Goal: Information Seeking & Learning: Learn about a topic

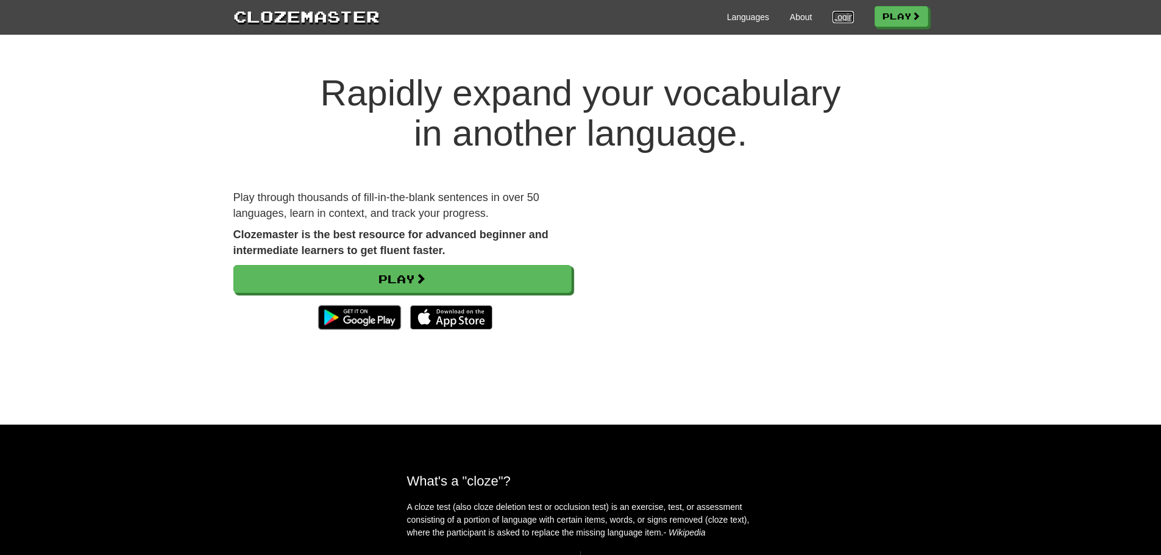
click at [840, 15] on link "Login" at bounding box center [843, 17] width 21 height 12
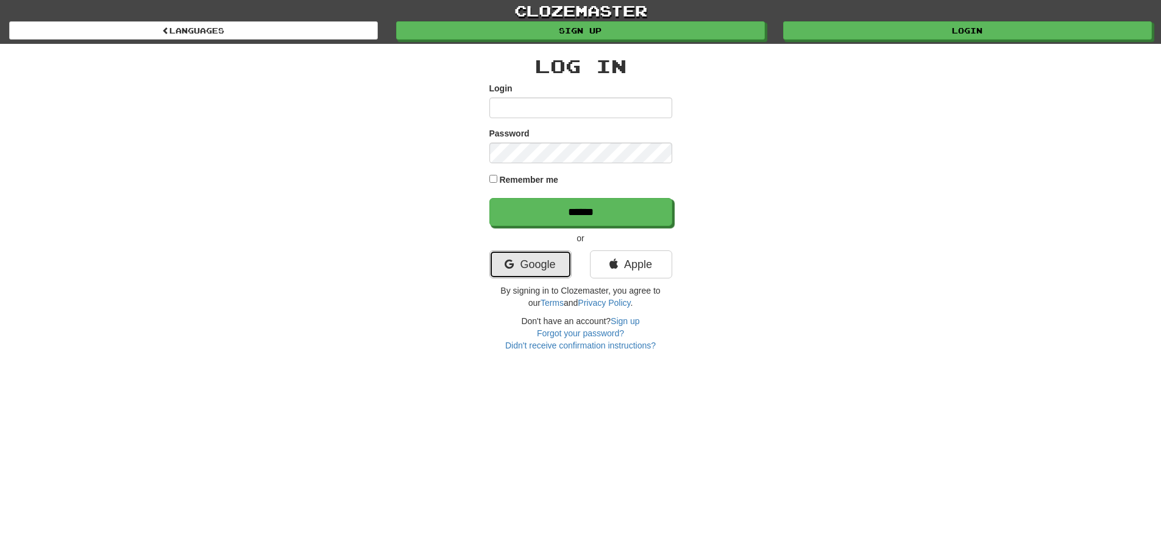
click at [508, 265] on icon at bounding box center [509, 264] width 9 height 11
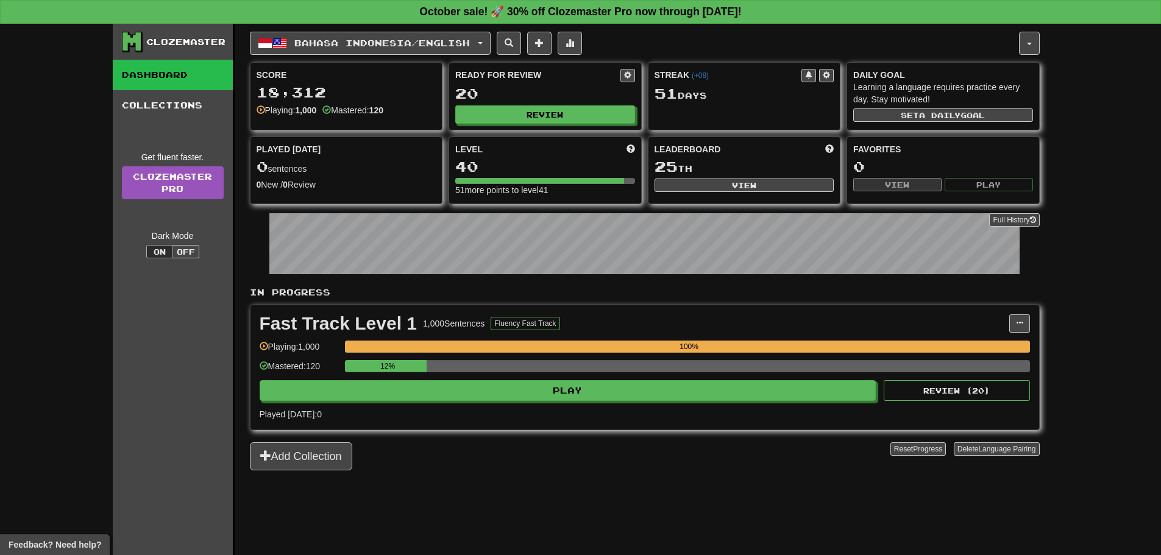
click at [480, 403] on div "Fast Track Level 1 1,000 Sentences Fluency Fast Track Manage Sentences Unpin fr…" at bounding box center [645, 367] width 789 height 124
click at [55, 401] on div "Clozemaster Dashboard Collections Get fluent faster. Clozemaster Pro Dark Mode …" at bounding box center [580, 290] width 1161 height 532
click at [50, 388] on div "Clozemaster Dashboard Collections Get fluent faster. Clozemaster Pro Dark Mode …" at bounding box center [580, 290] width 1161 height 532
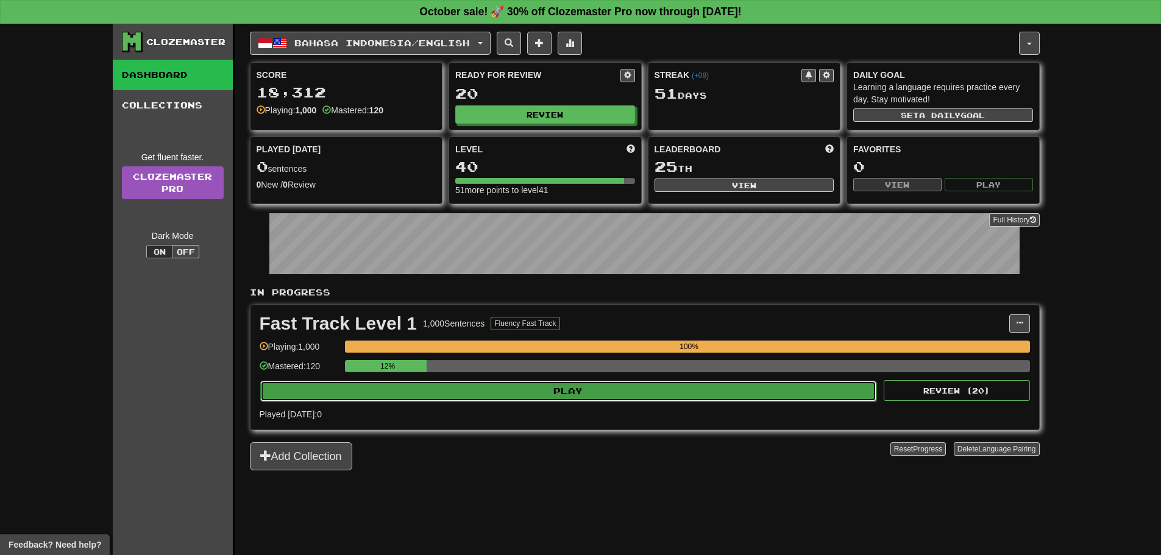
click at [466, 396] on button "Play" at bounding box center [568, 391] width 617 height 21
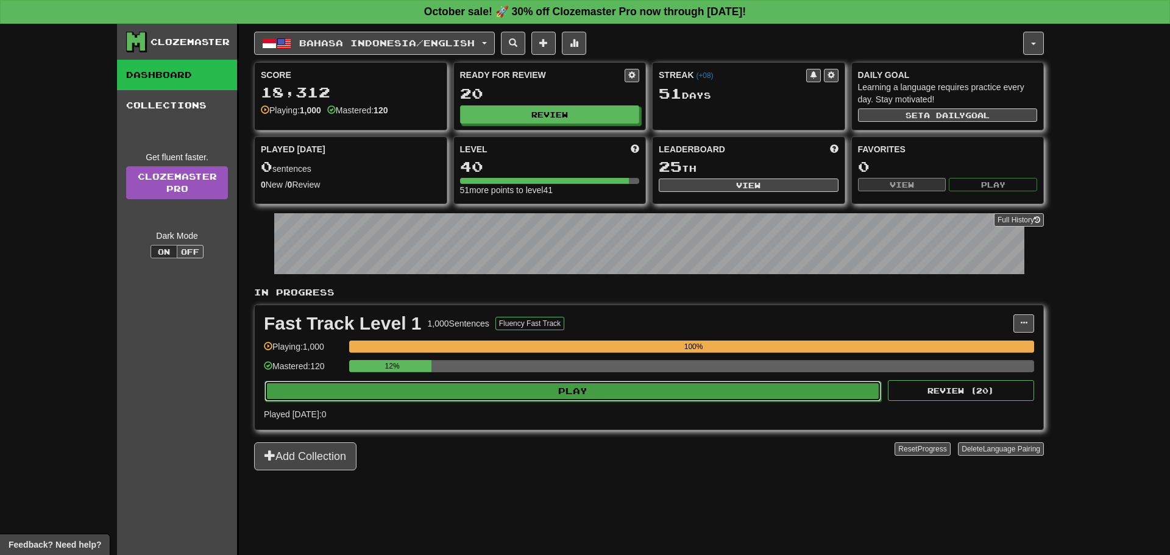
select select "**"
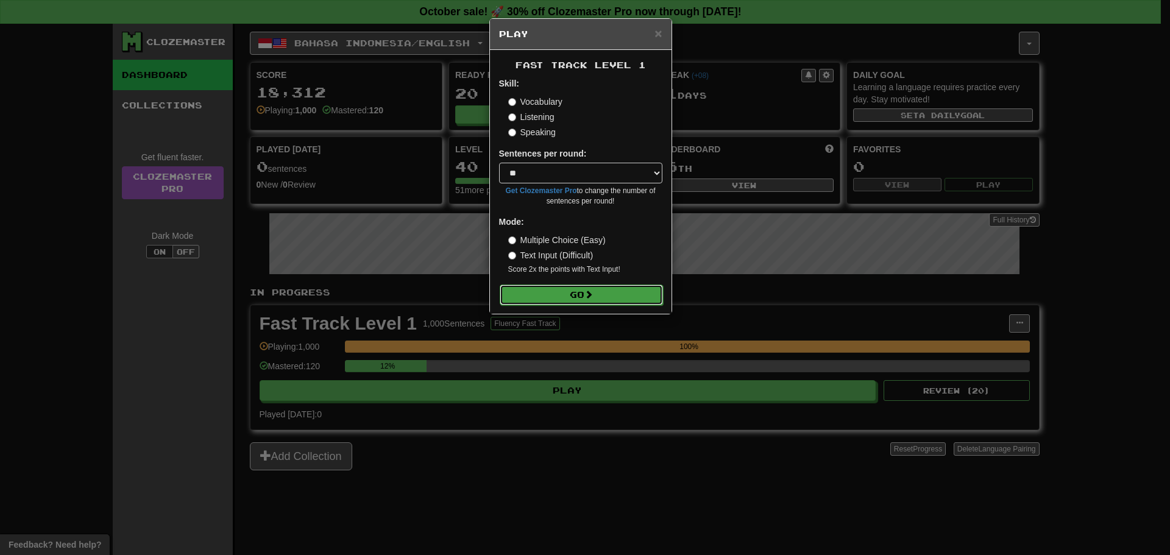
click at [551, 299] on button "Go" at bounding box center [581, 295] width 163 height 21
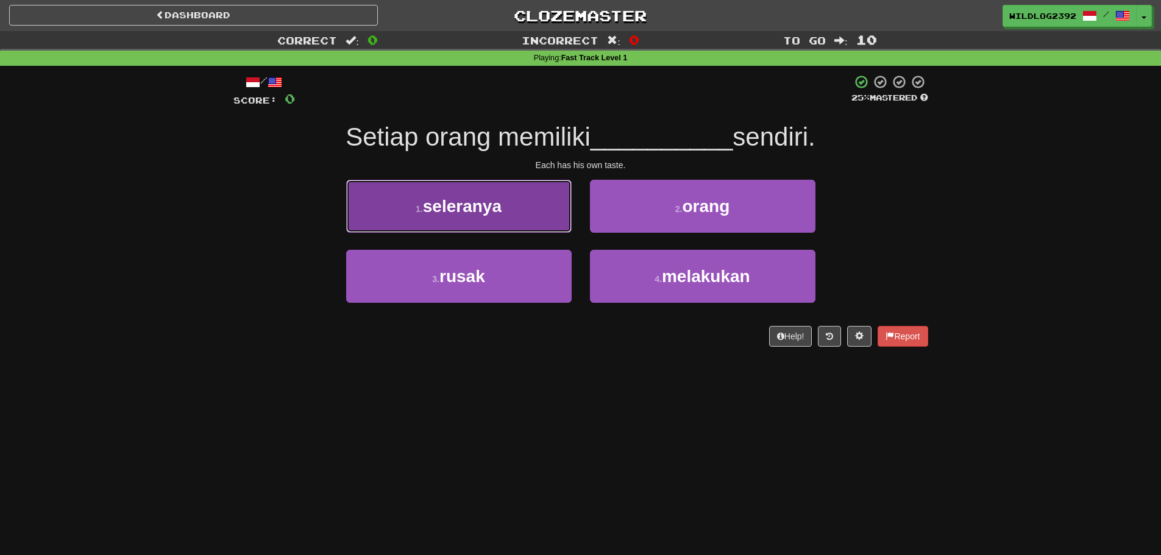
click at [423, 221] on button "1 . seleranya" at bounding box center [459, 206] width 226 height 53
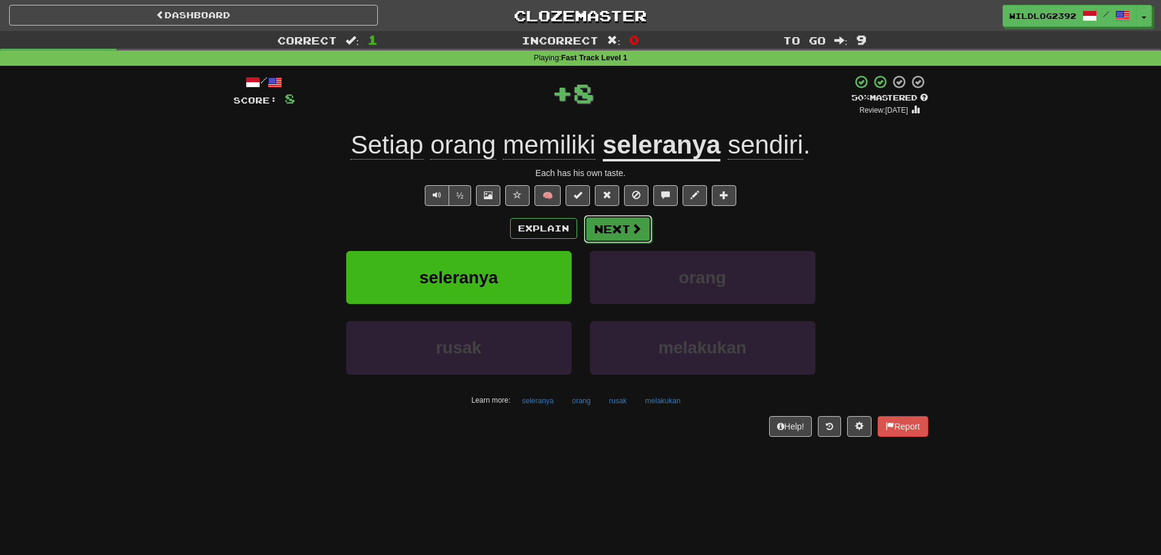
click at [616, 231] on button "Next" at bounding box center [618, 229] width 68 height 28
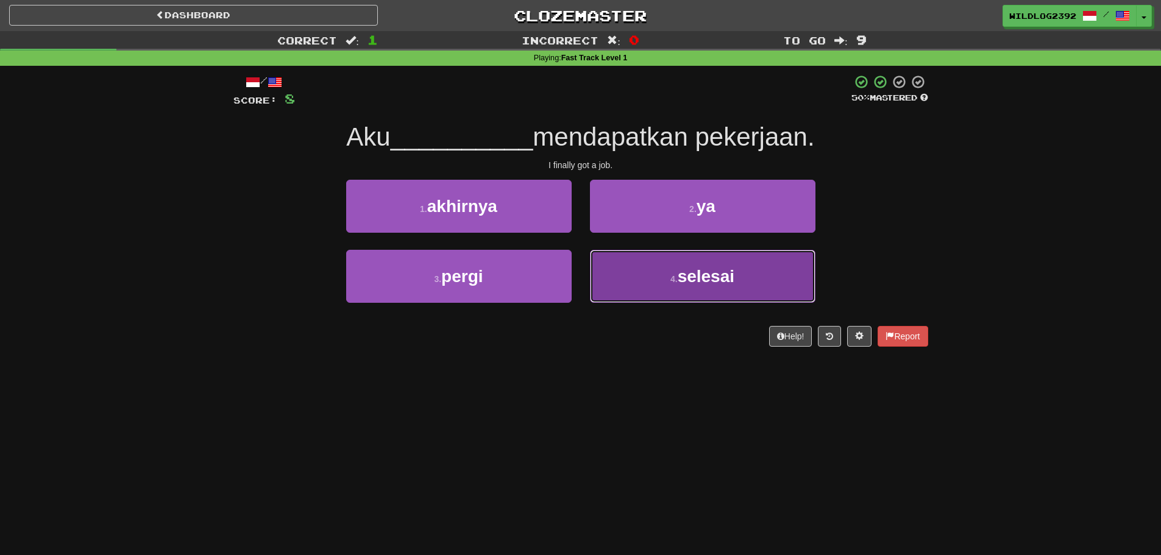
click at [679, 288] on button "4 . selesai" at bounding box center [703, 276] width 226 height 53
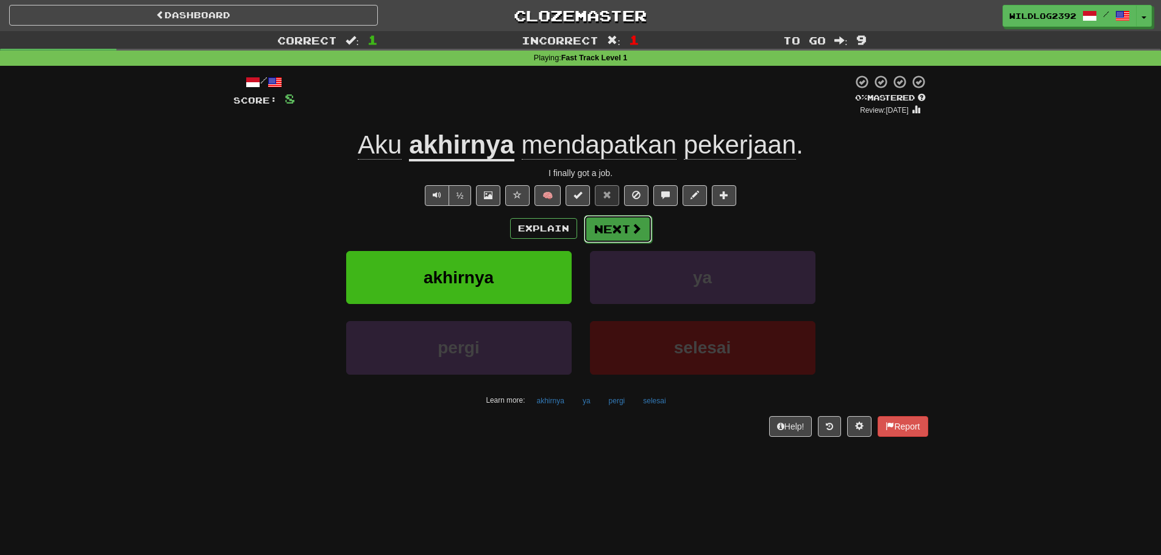
click at [619, 233] on button "Next" at bounding box center [618, 229] width 68 height 28
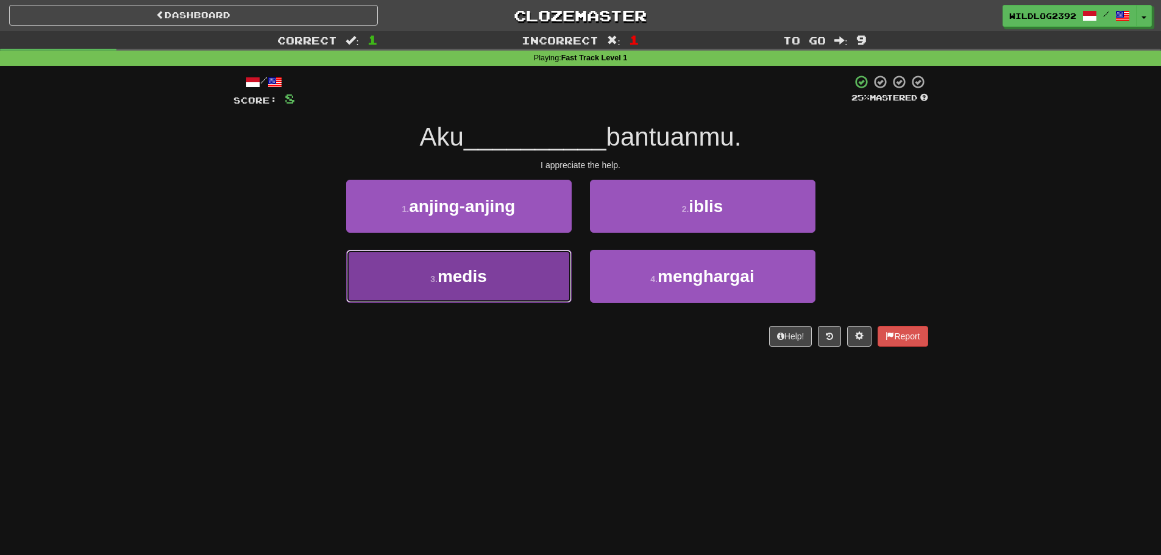
click at [478, 272] on span "medis" at bounding box center [462, 276] width 49 height 19
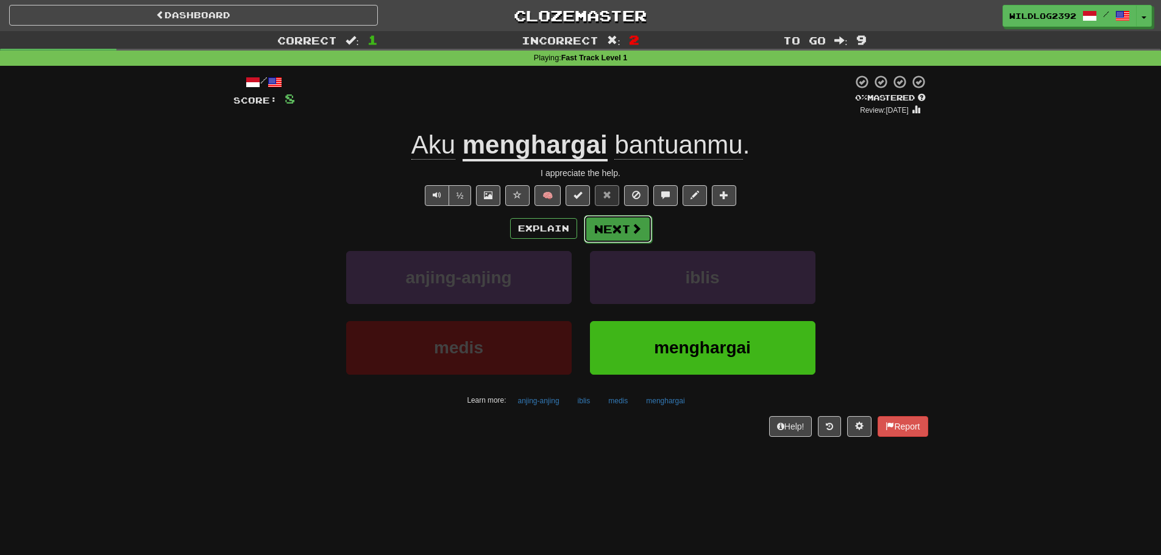
click at [624, 228] on button "Next" at bounding box center [618, 229] width 68 height 28
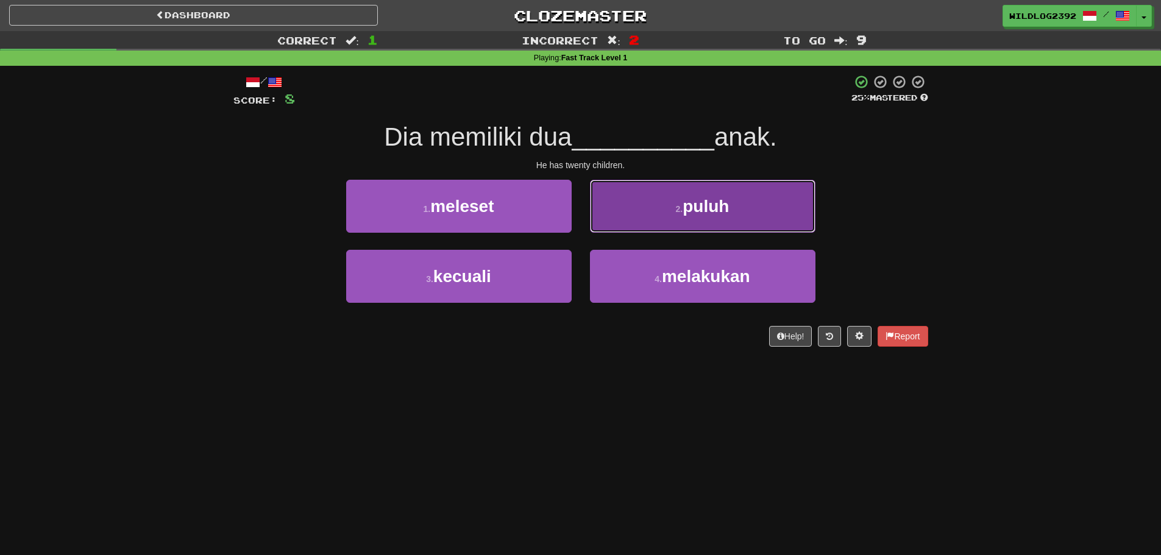
click at [649, 216] on button "2 . puluh" at bounding box center [703, 206] width 226 height 53
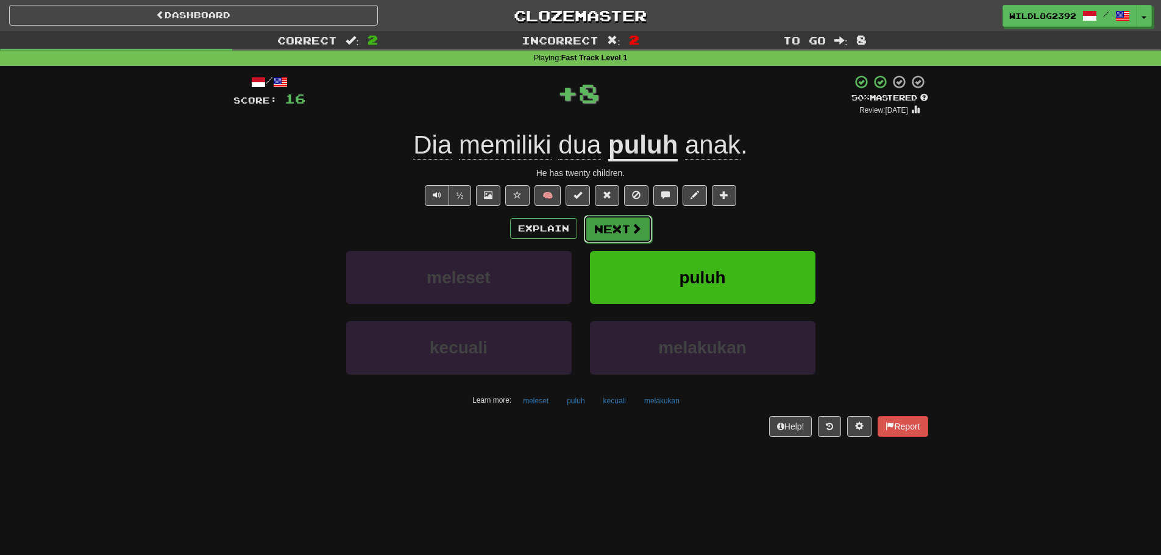
click at [625, 230] on button "Next" at bounding box center [618, 229] width 68 height 28
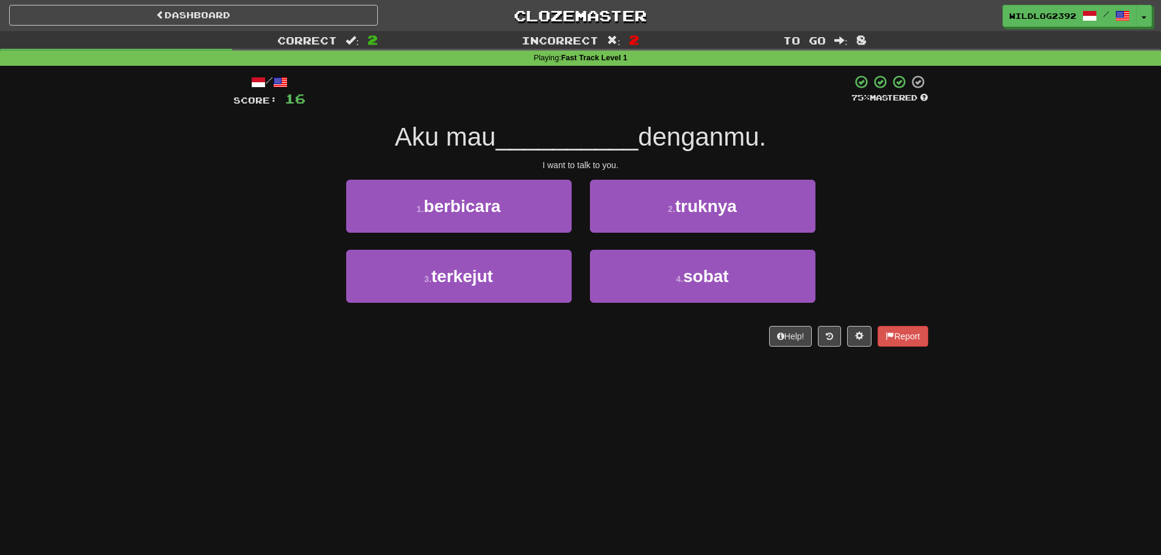
click at [251, 360] on div "/ Score: 16 75 % Mastered Aku mau __________ denganmu. I want to talk to you. 1…" at bounding box center [580, 215] width 695 height 298
click at [426, 210] on span "berbicara" at bounding box center [462, 206] width 77 height 19
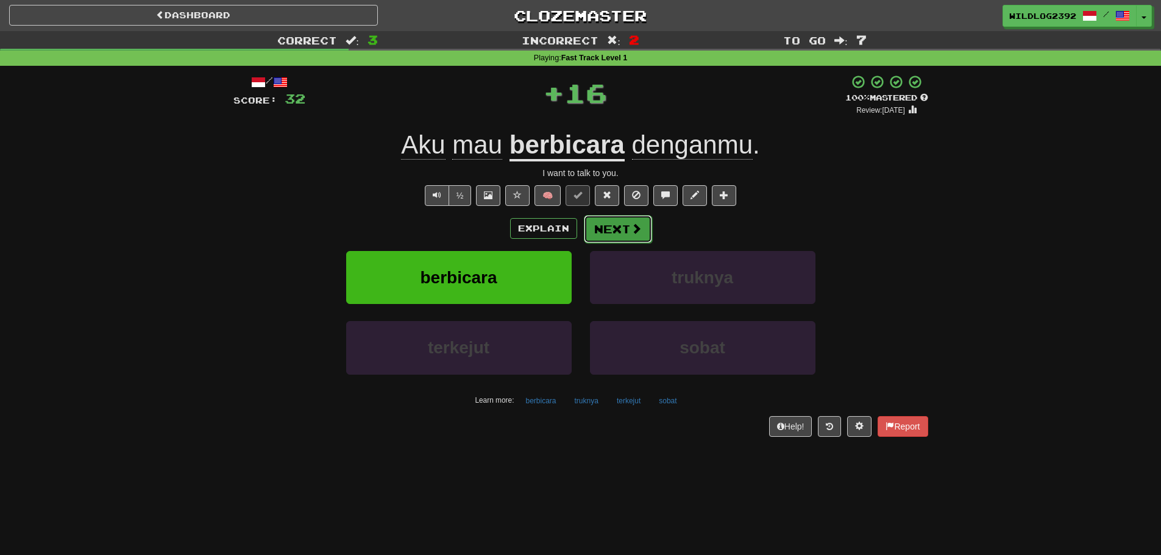
click at [634, 226] on span at bounding box center [636, 228] width 11 height 11
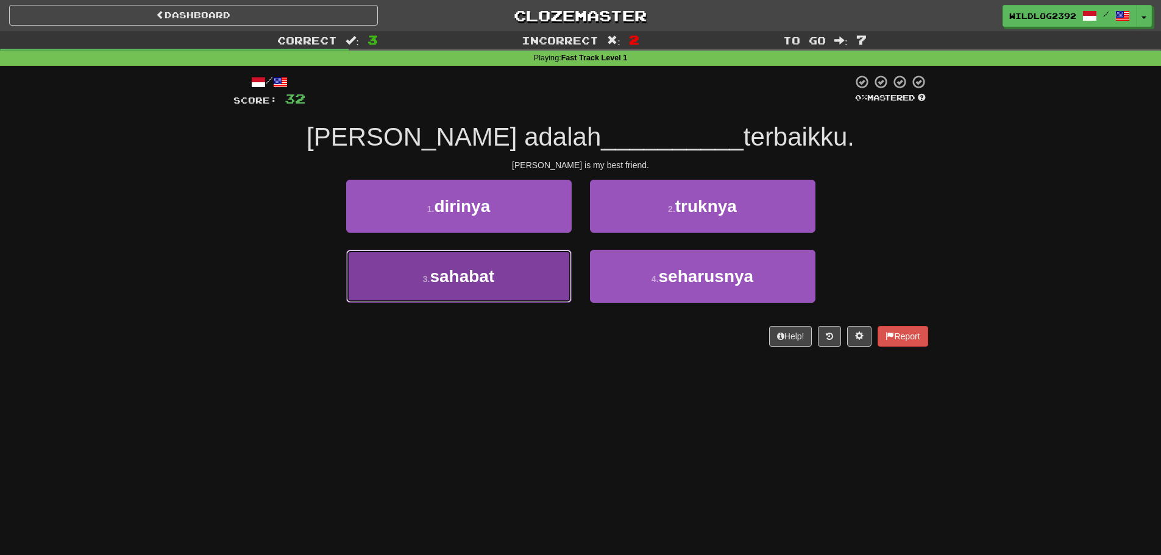
click at [430, 287] on button "3 . sahabat" at bounding box center [459, 276] width 226 height 53
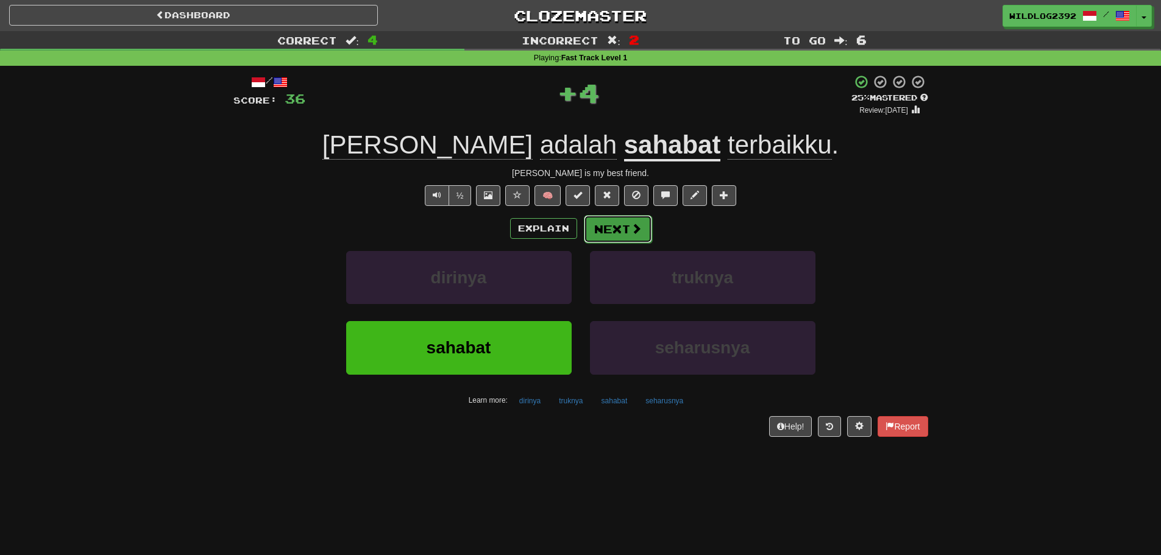
click at [605, 238] on button "Next" at bounding box center [618, 229] width 68 height 28
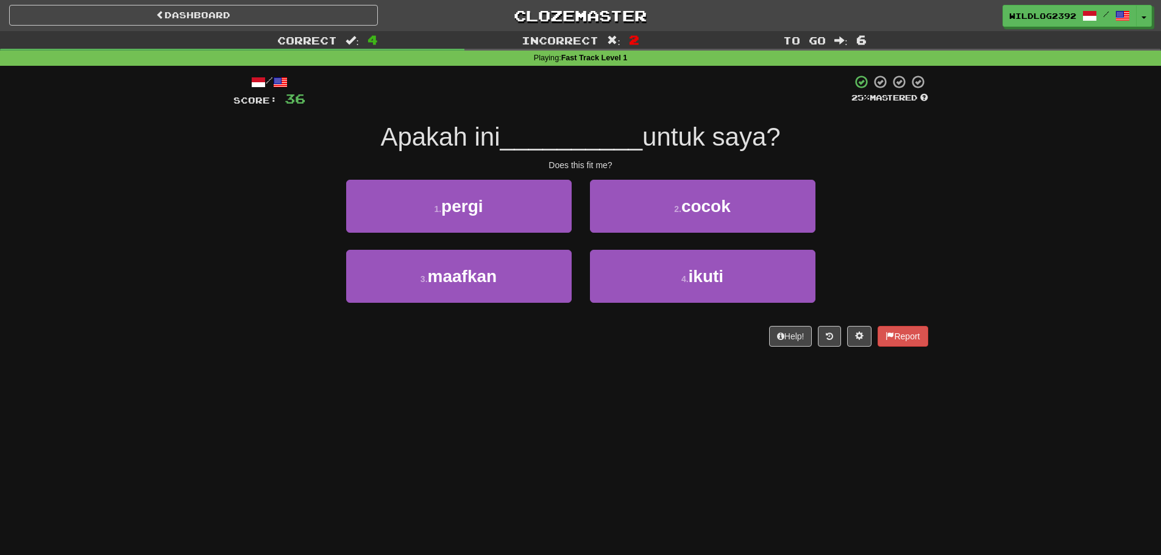
click at [241, 304] on div "3 . maafkan 4 . ikuti" at bounding box center [580, 285] width 731 height 70
click at [296, 372] on div "Dashboard Clozemaster WildLog2392 / Toggle Dropdown Dashboard Leaderboard Activ…" at bounding box center [580, 277] width 1161 height 555
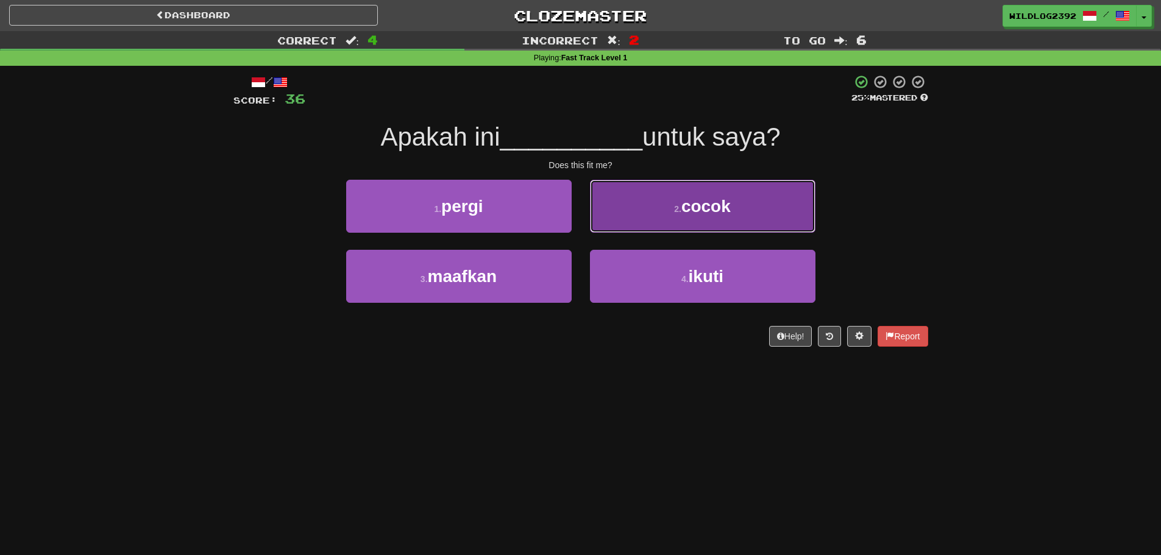
click at [677, 198] on button "2 . cocok" at bounding box center [703, 206] width 226 height 53
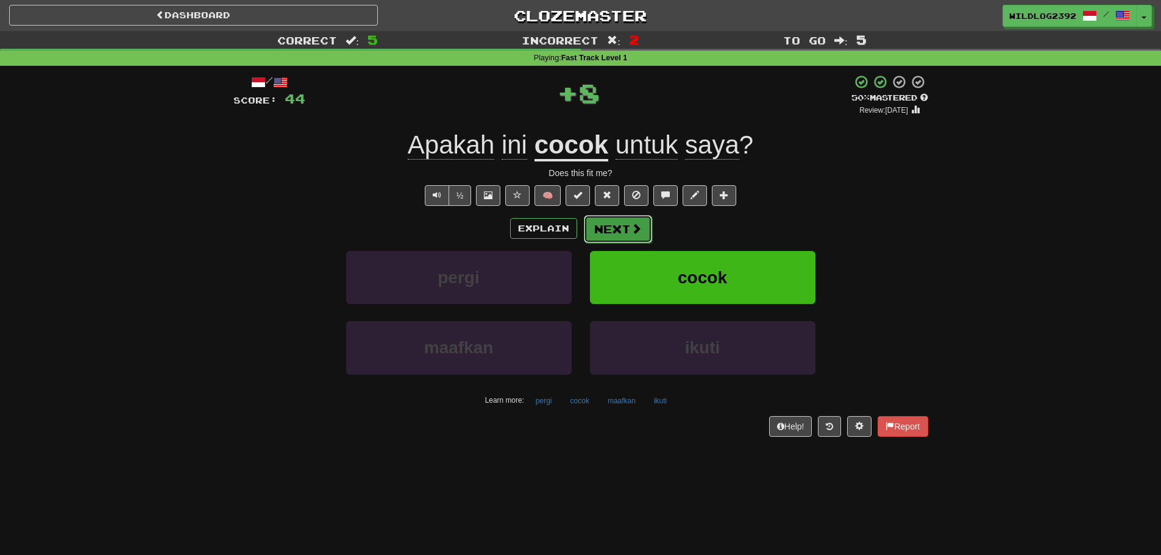
click at [624, 229] on button "Next" at bounding box center [618, 229] width 68 height 28
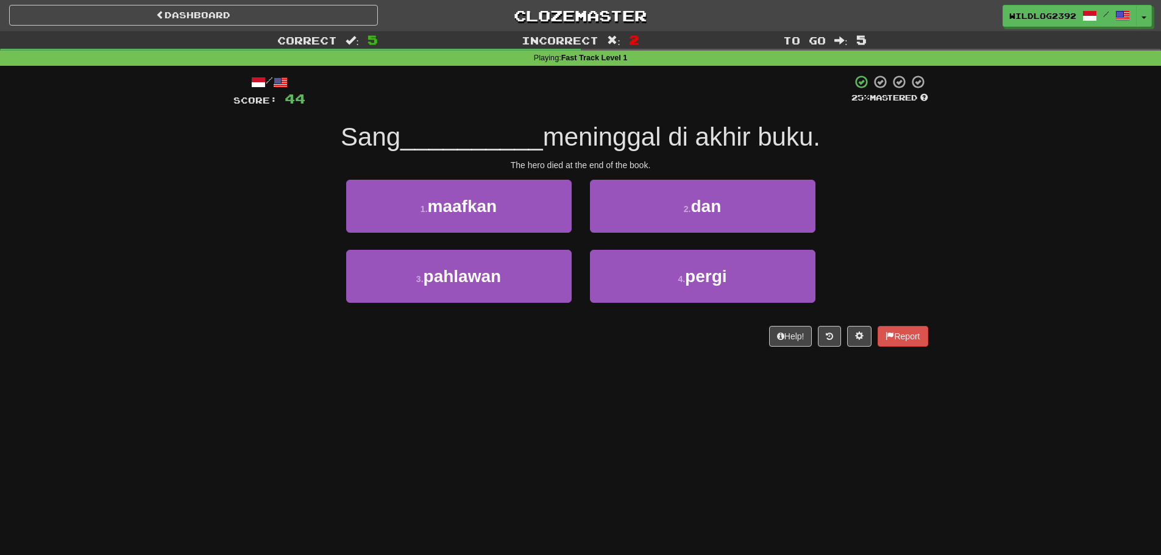
drag, startPoint x: 607, startPoint y: 143, endPoint x: 830, endPoint y: 148, distance: 223.2
click at [830, 148] on div "Sang __________ meninggal di akhir buku." at bounding box center [580, 138] width 695 height 34
click at [359, 441] on div "Dashboard Clozemaster WildLog2392 / Toggle Dropdown Dashboard Leaderboard Activ…" at bounding box center [580, 277] width 1161 height 555
drag, startPoint x: 330, startPoint y: 132, endPoint x: 835, endPoint y: 147, distance: 504.9
click at [835, 147] on div "Sang __________ meninggal di akhir buku." at bounding box center [580, 138] width 695 height 34
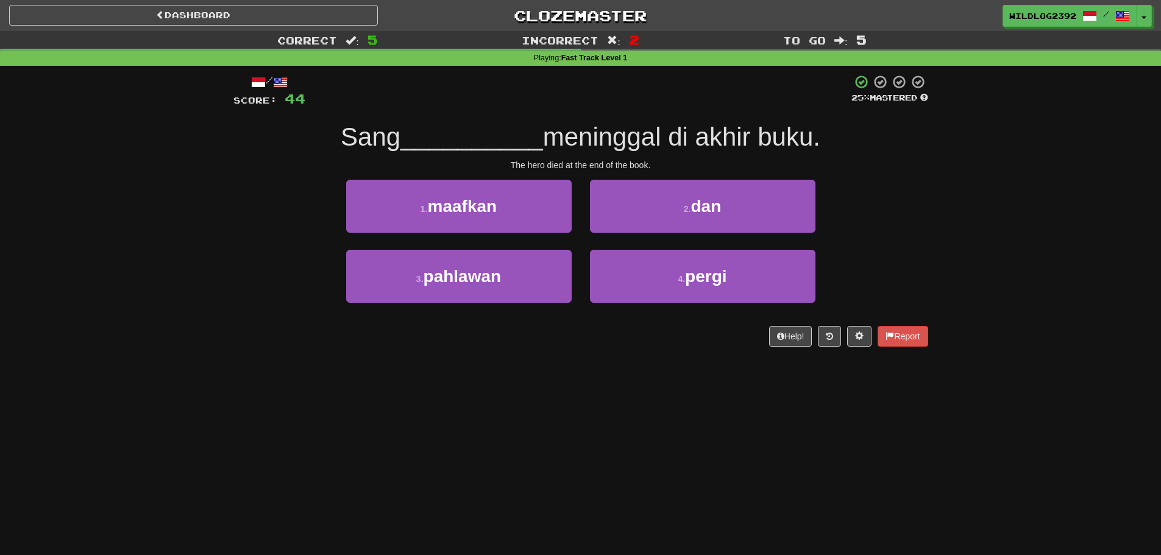
click at [655, 168] on div "The hero died at the end of the book." at bounding box center [580, 165] width 695 height 12
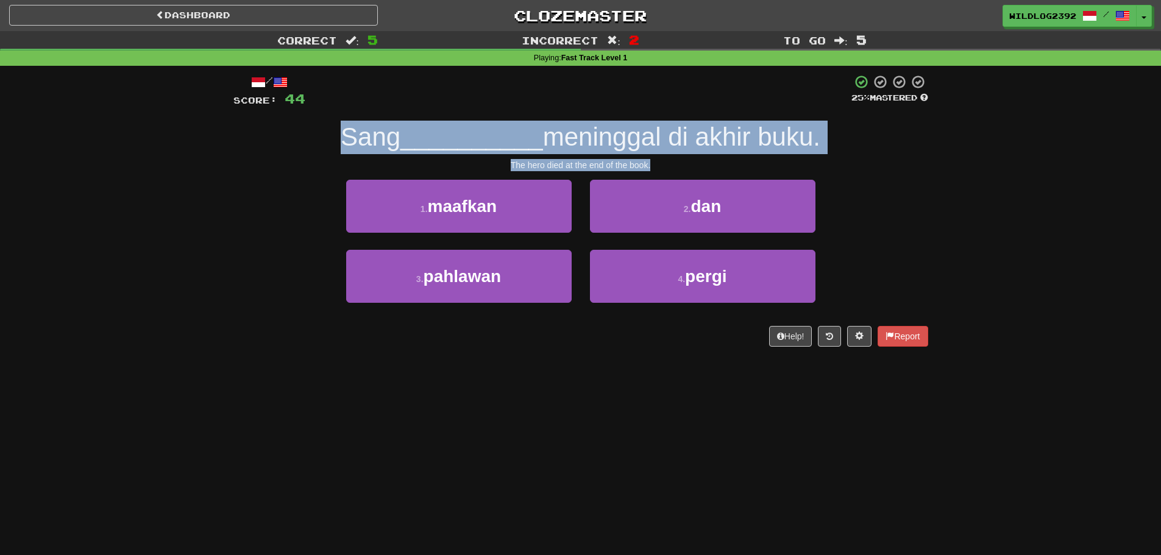
drag, startPoint x: 655, startPoint y: 168, endPoint x: 326, endPoint y: 130, distance: 331.3
click at [326, 130] on div "/ Score: 44 25 % Mastered Sang __________ meninggal di akhir buku. The hero die…" at bounding box center [580, 210] width 695 height 272
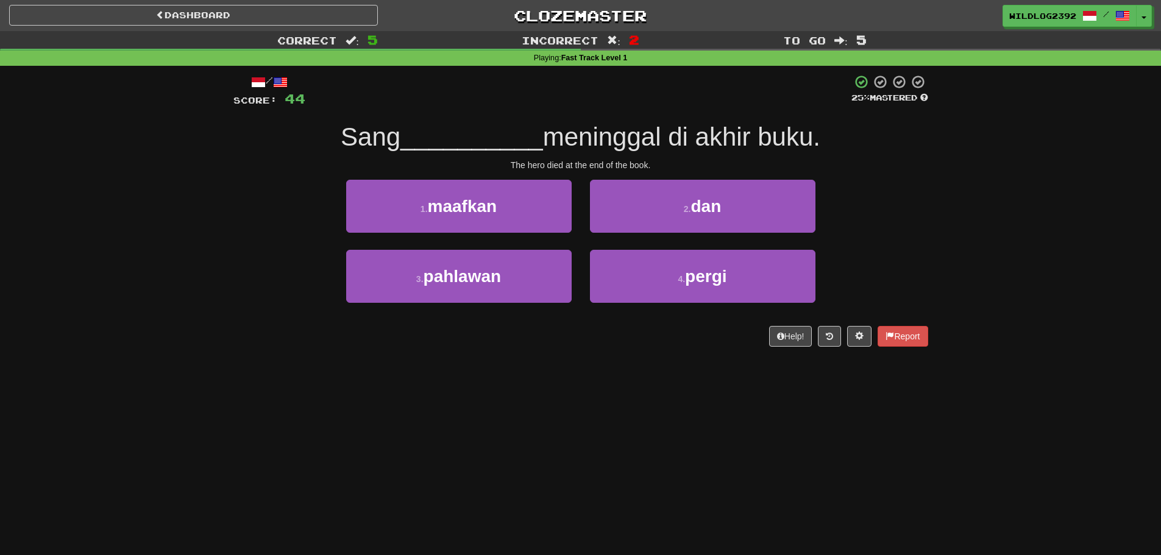
click at [627, 407] on div "Dashboard Clozemaster WildLog2392 / Toggle Dropdown Dashboard Leaderboard Activ…" at bounding box center [580, 277] width 1161 height 555
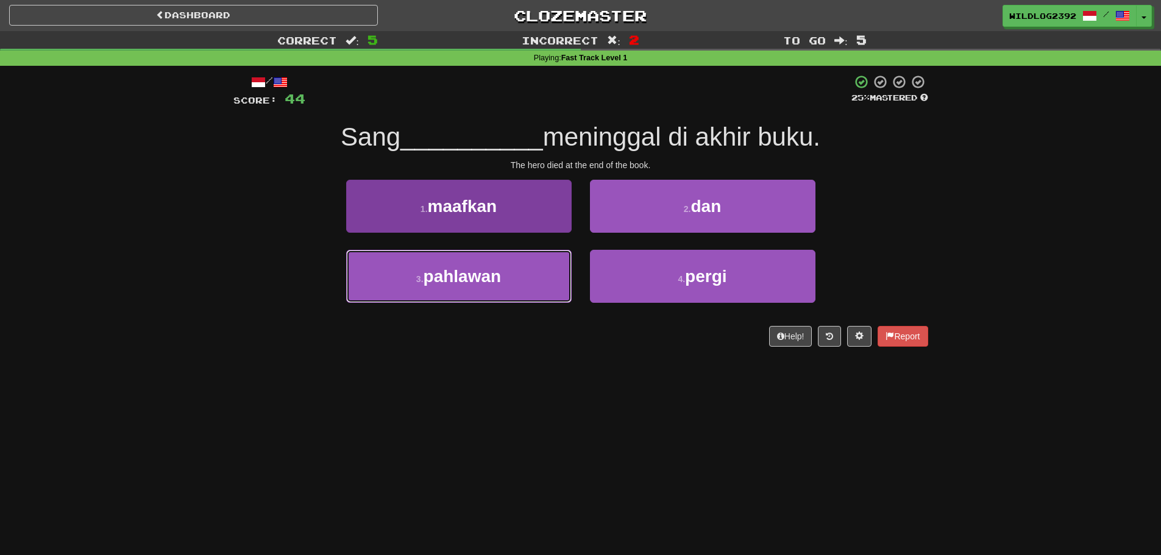
click at [467, 272] on span "pahlawan" at bounding box center [463, 276] width 78 height 19
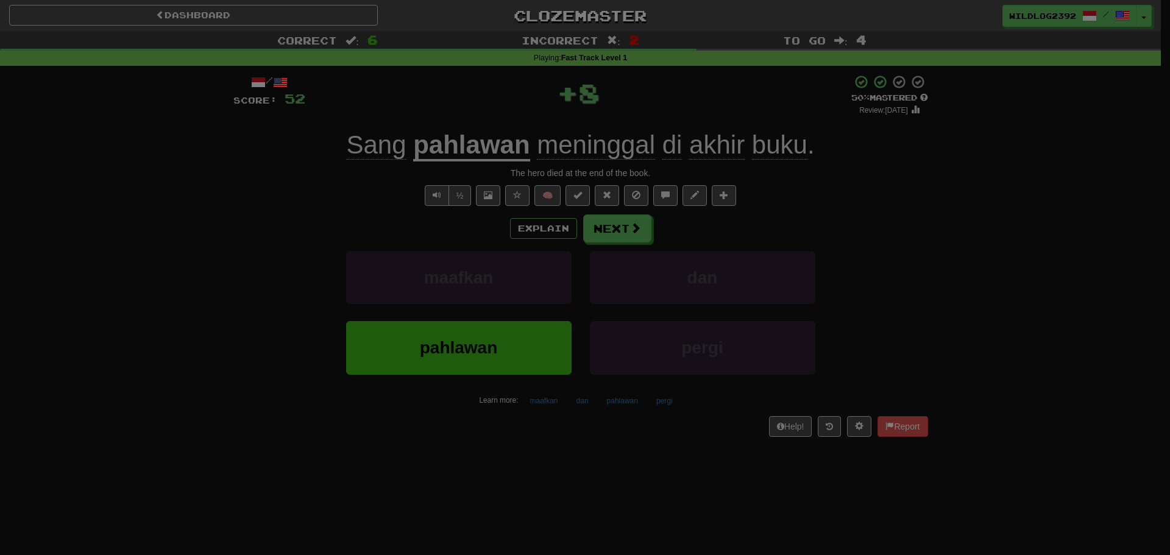
click at [616, 238] on body "Dashboard Clozemaster WildLog2392 / Toggle Dropdown Dashboard Leaderboard Activ…" at bounding box center [585, 494] width 1170 height 988
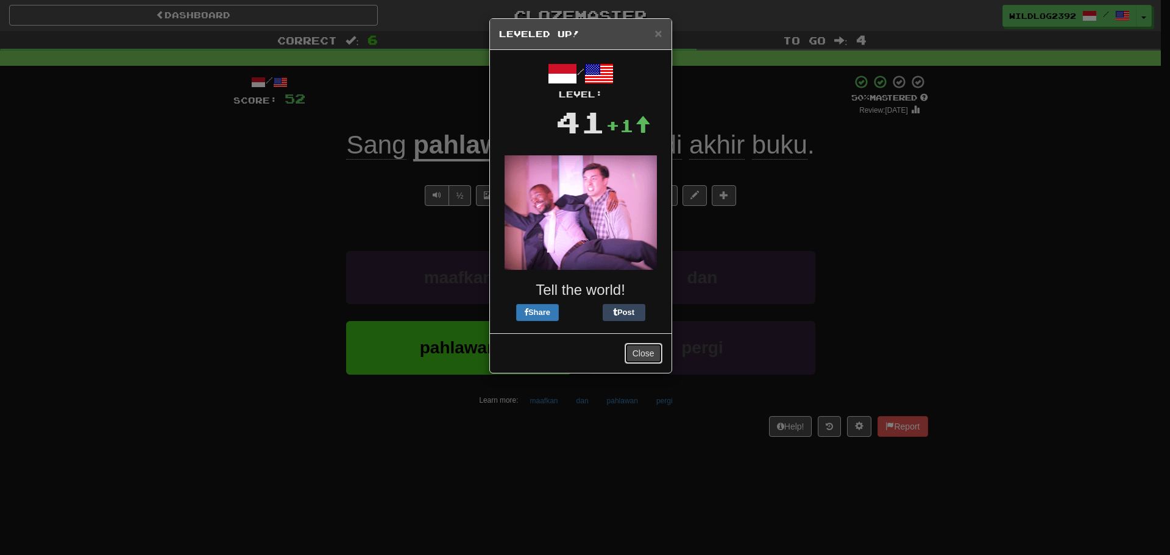
click at [642, 357] on button "Close" at bounding box center [644, 353] width 38 height 21
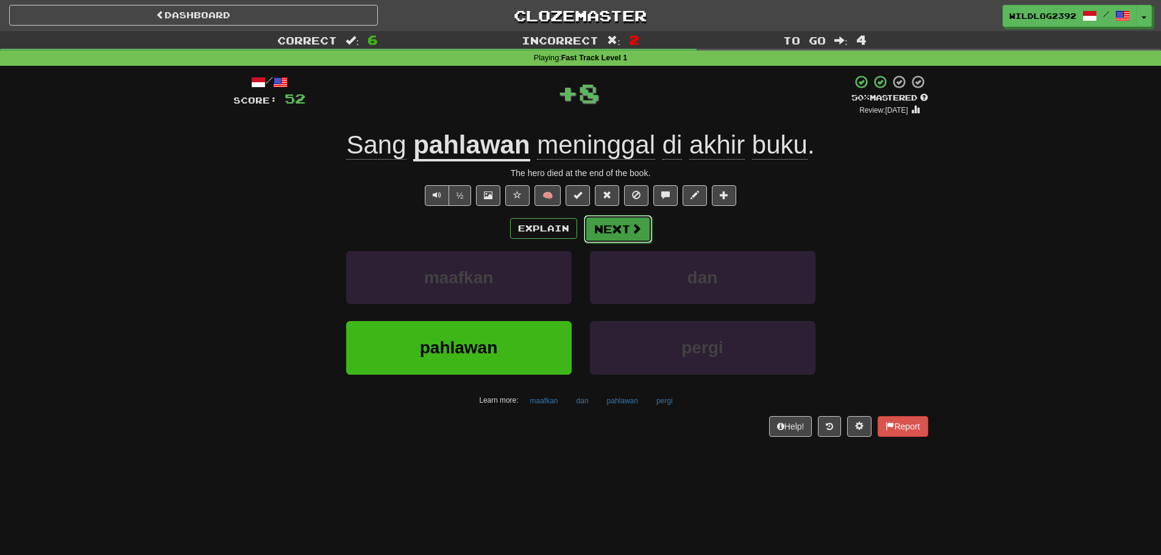
click at [625, 232] on button "Next" at bounding box center [618, 229] width 68 height 28
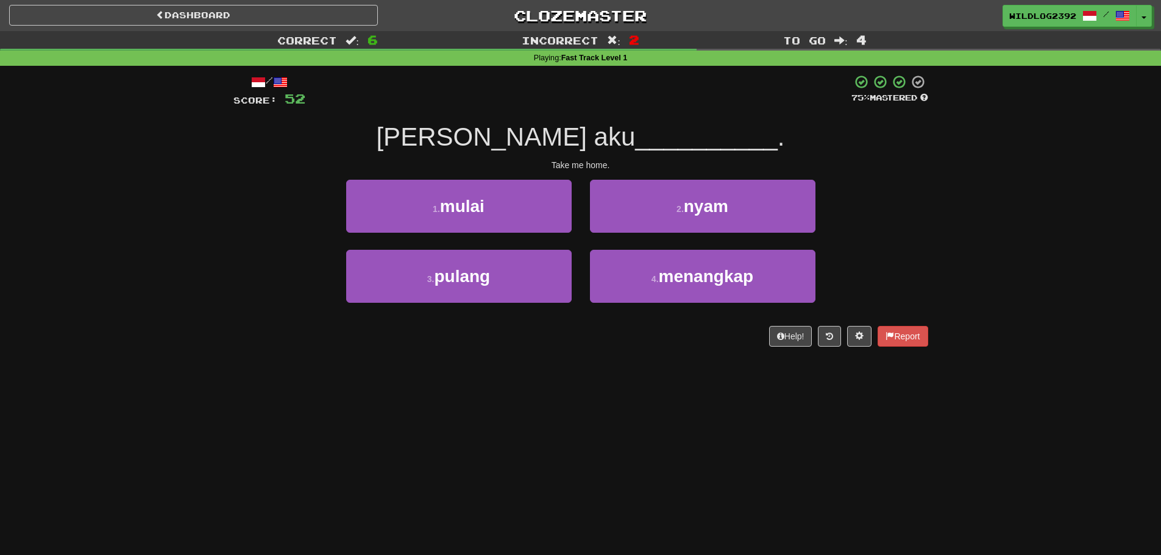
click at [178, 335] on div "Correct : 6 Incorrect : 2 To go : 4 Playing : Fast Track Level 1 / Score: 52 75…" at bounding box center [580, 197] width 1161 height 333
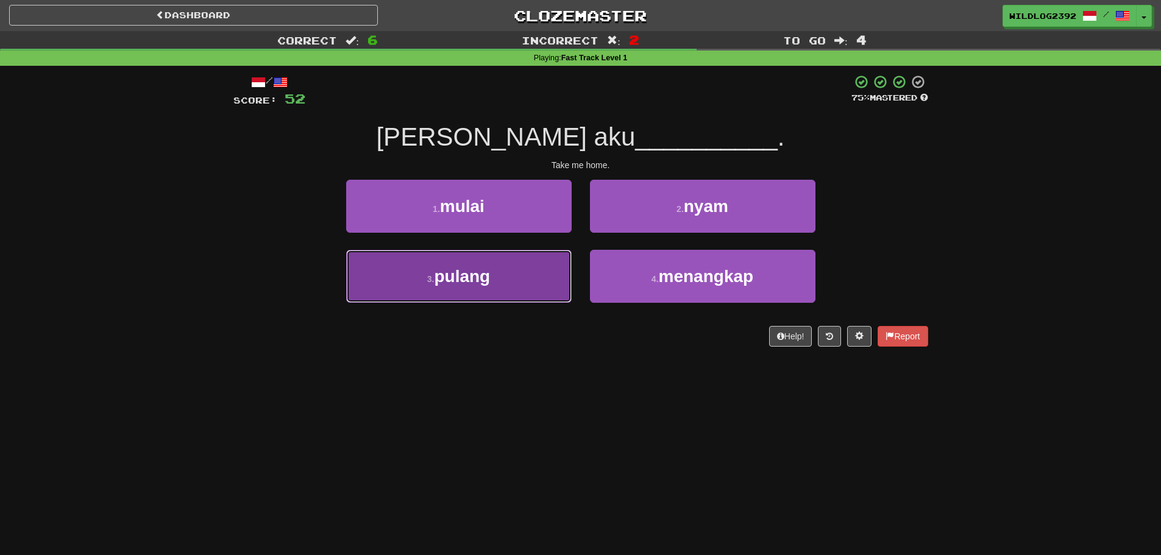
click at [498, 279] on button "3 . pulang" at bounding box center [459, 276] width 226 height 53
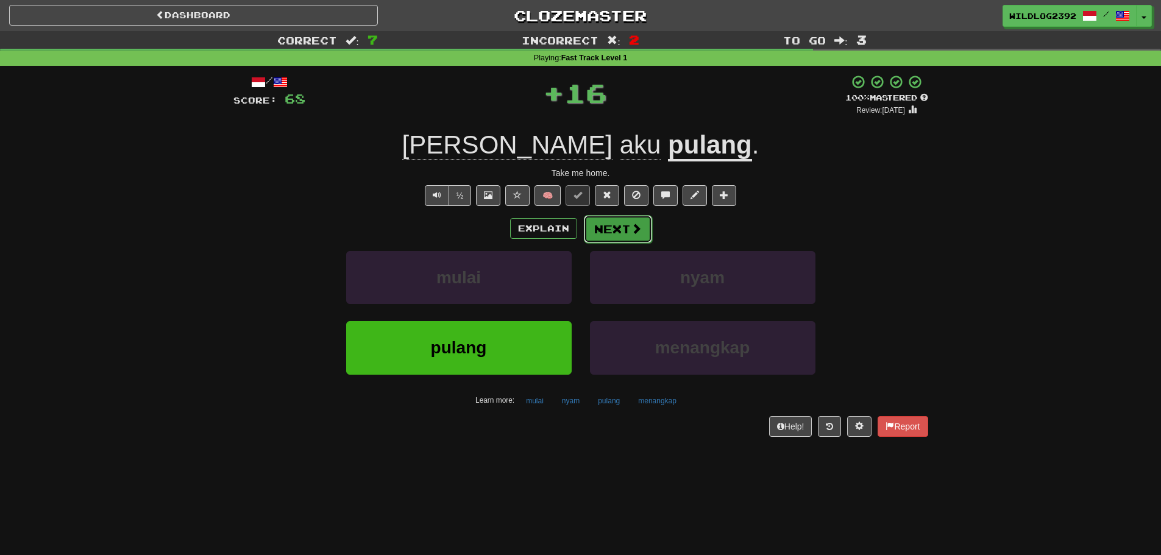
click at [629, 236] on button "Next" at bounding box center [618, 229] width 68 height 28
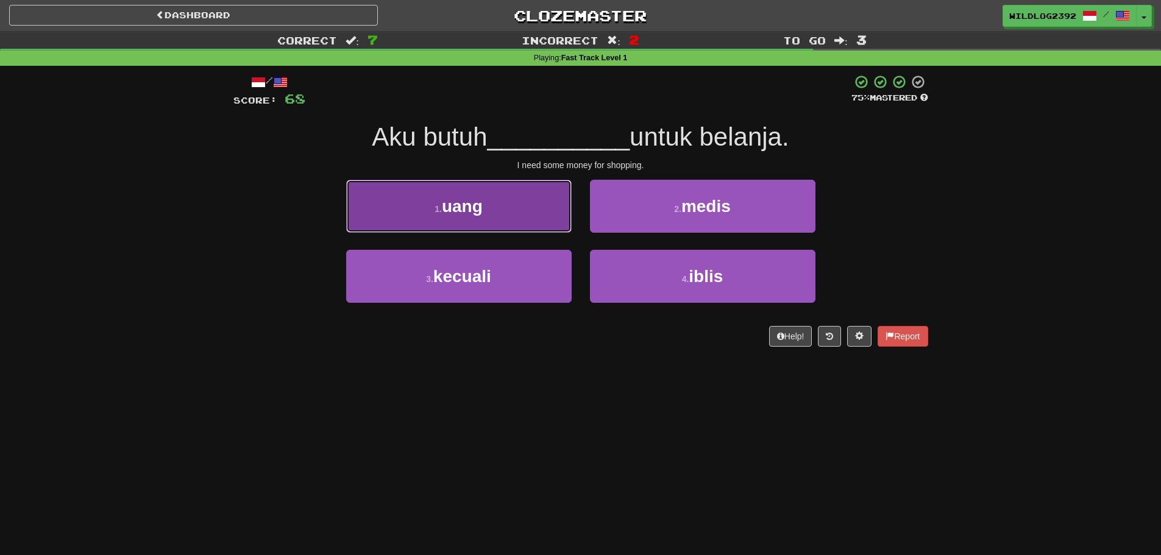
click at [502, 209] on button "1 . uang" at bounding box center [459, 206] width 226 height 53
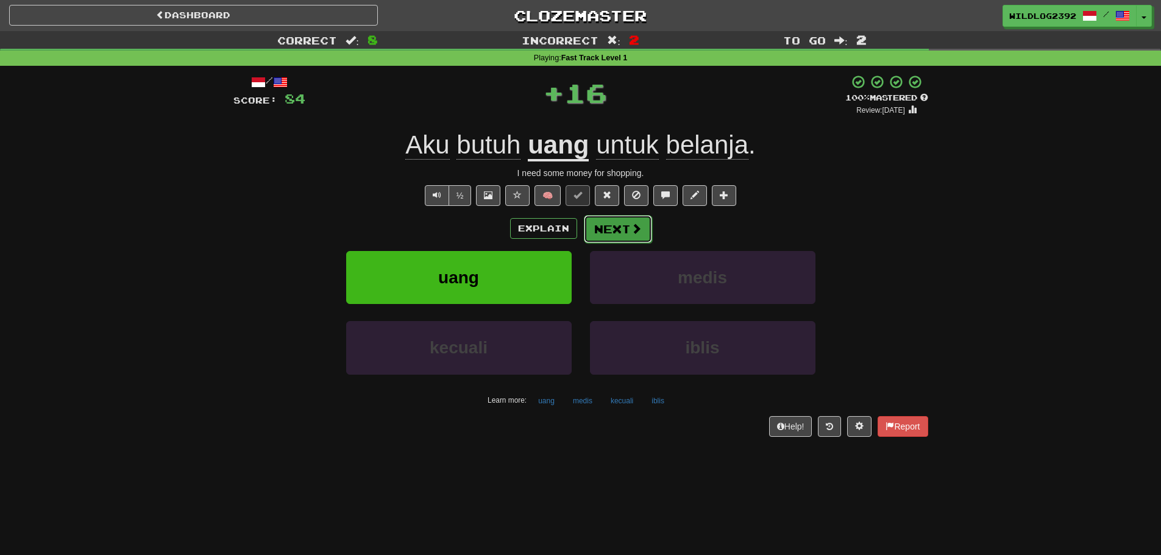
click at [614, 228] on button "Next" at bounding box center [618, 229] width 68 height 28
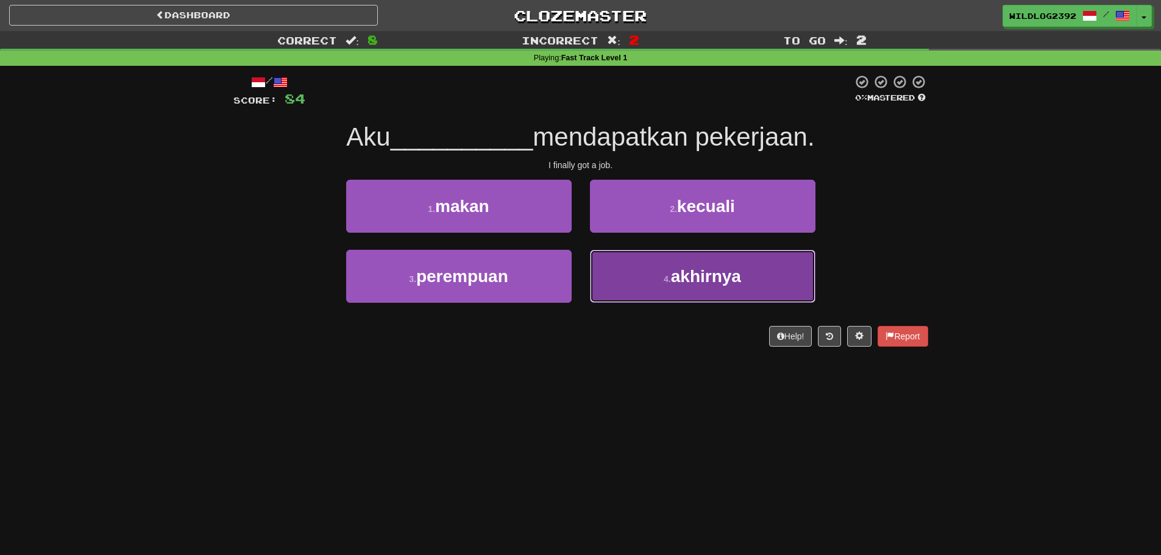
click at [680, 278] on span "akhirnya" at bounding box center [706, 276] width 70 height 19
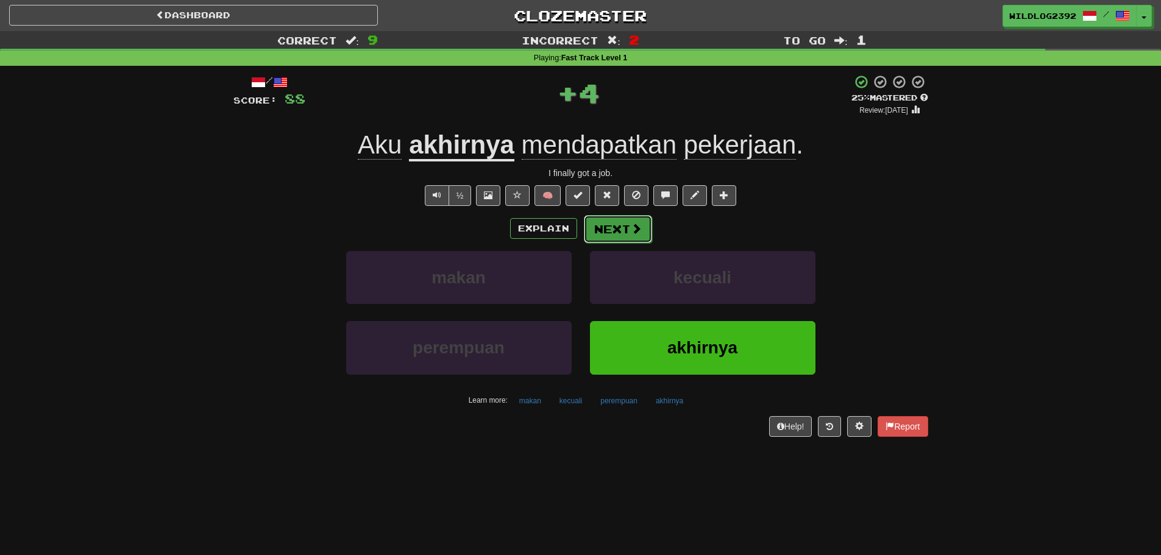
click at [635, 233] on span at bounding box center [636, 228] width 11 height 11
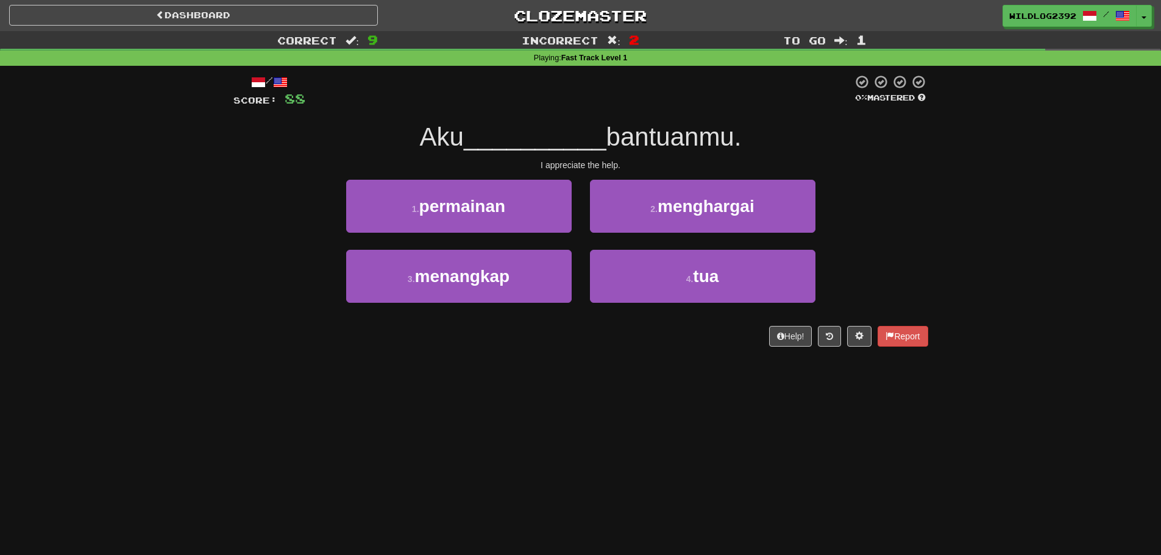
click at [482, 374] on div "Dashboard Clozemaster WildLog2392 / Toggle Dropdown Dashboard Leaderboard Activ…" at bounding box center [580, 277] width 1161 height 555
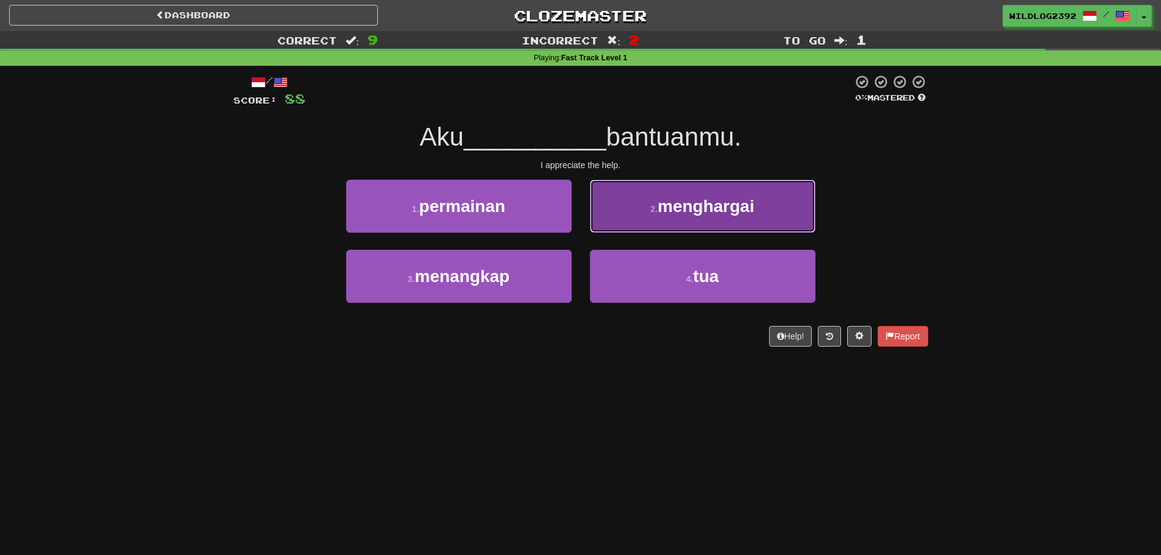
click at [754, 215] on span "menghargai" at bounding box center [706, 206] width 97 height 19
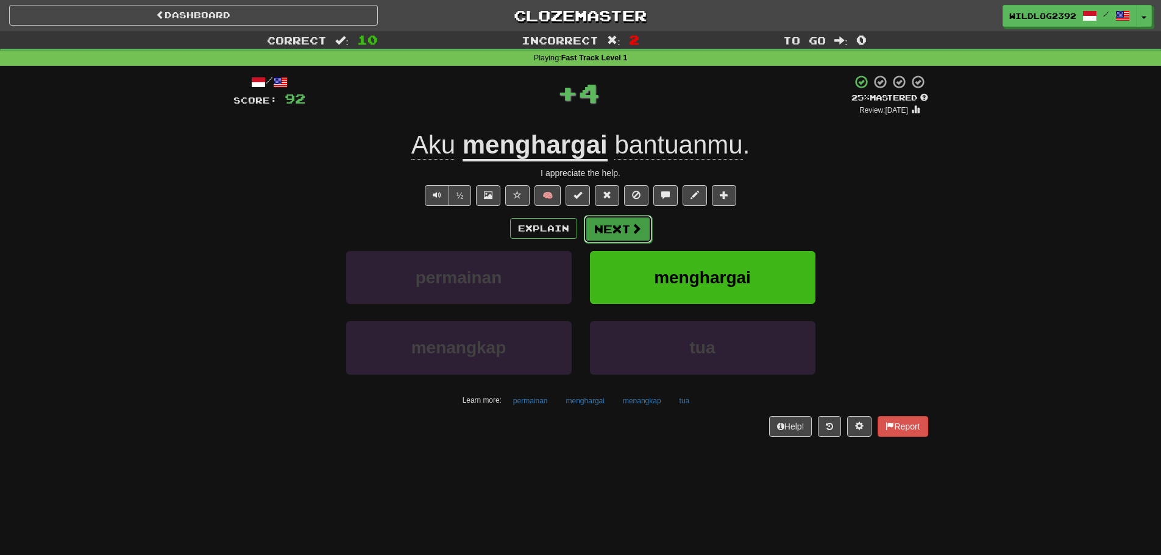
click at [614, 227] on button "Next" at bounding box center [618, 229] width 68 height 28
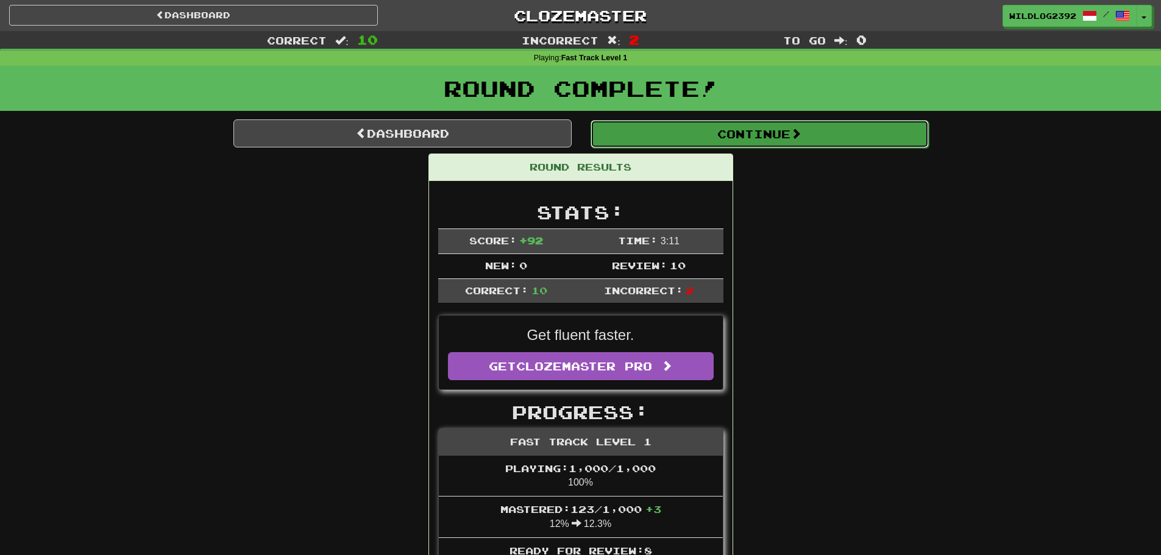
click at [771, 127] on button "Continue" at bounding box center [760, 134] width 338 height 28
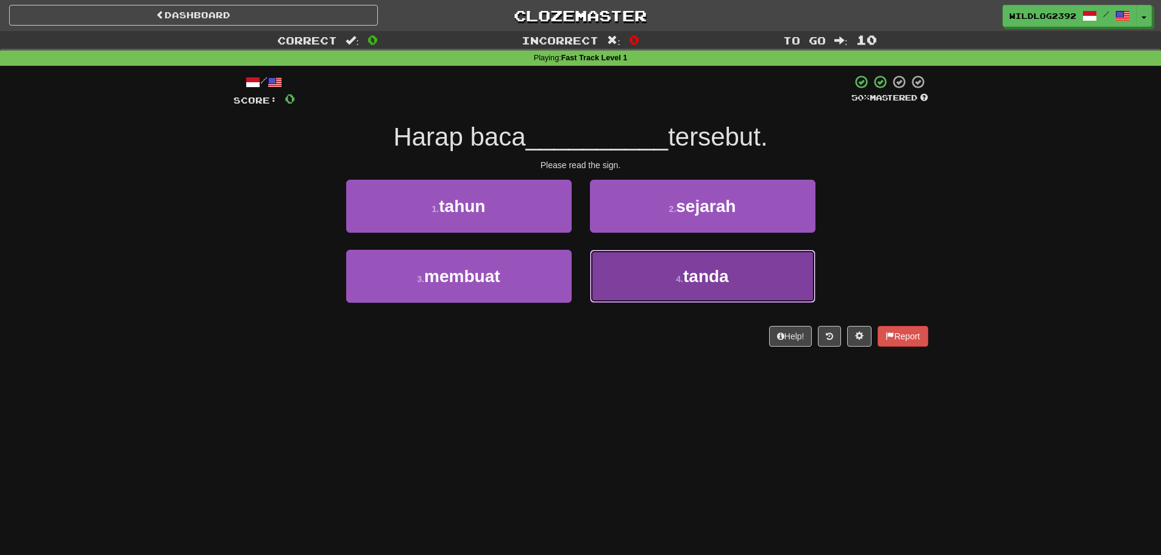
click at [635, 276] on button "4 . tanda" at bounding box center [703, 276] width 226 height 53
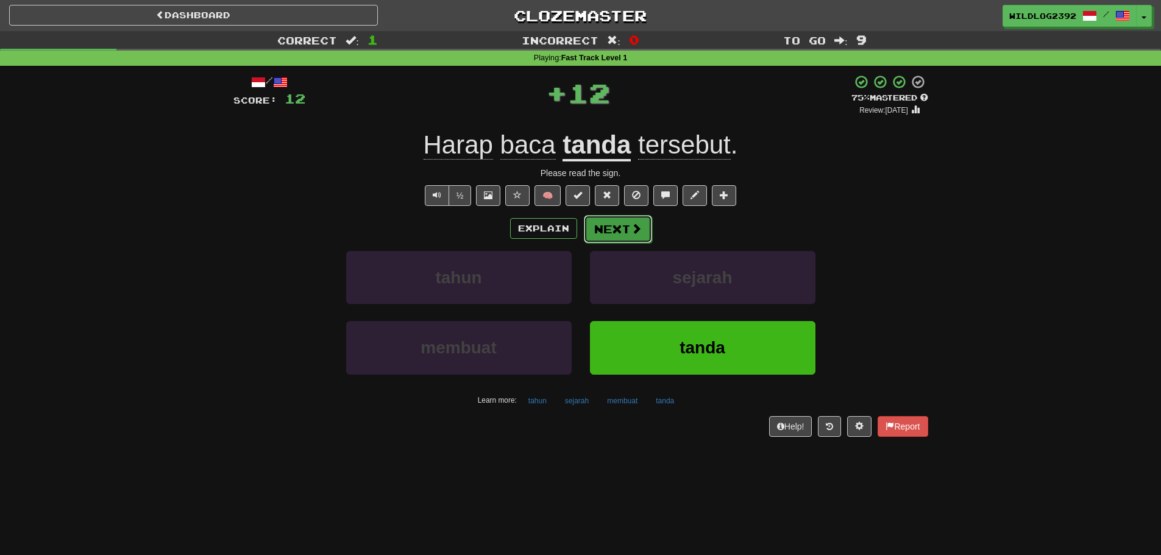
click at [640, 237] on button "Next" at bounding box center [618, 229] width 68 height 28
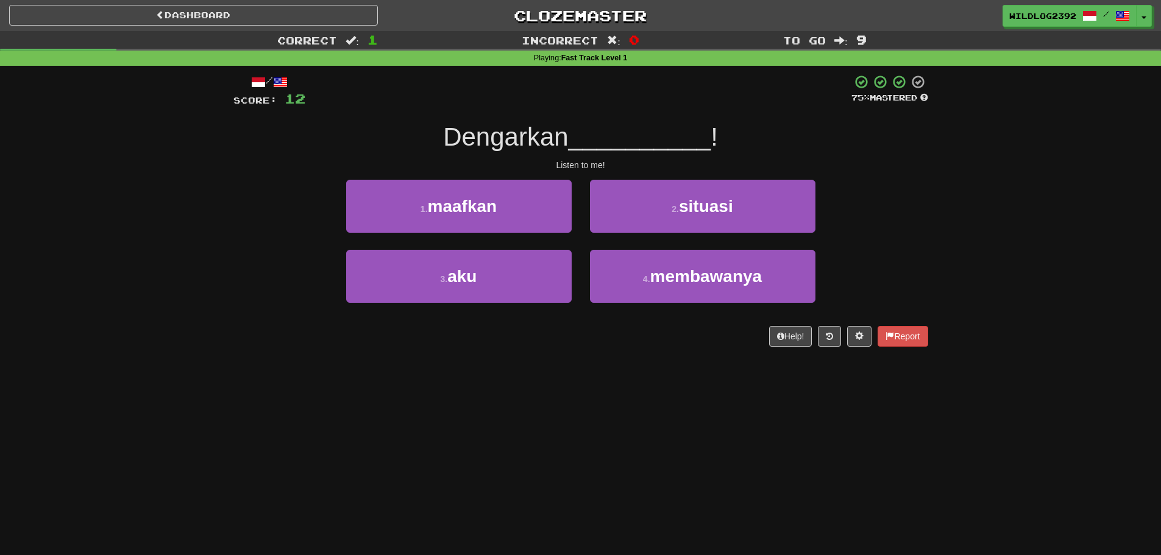
click at [492, 452] on div "Dashboard Clozemaster WildLog2392 / Toggle Dropdown Dashboard Leaderboard Activ…" at bounding box center [580, 277] width 1161 height 555
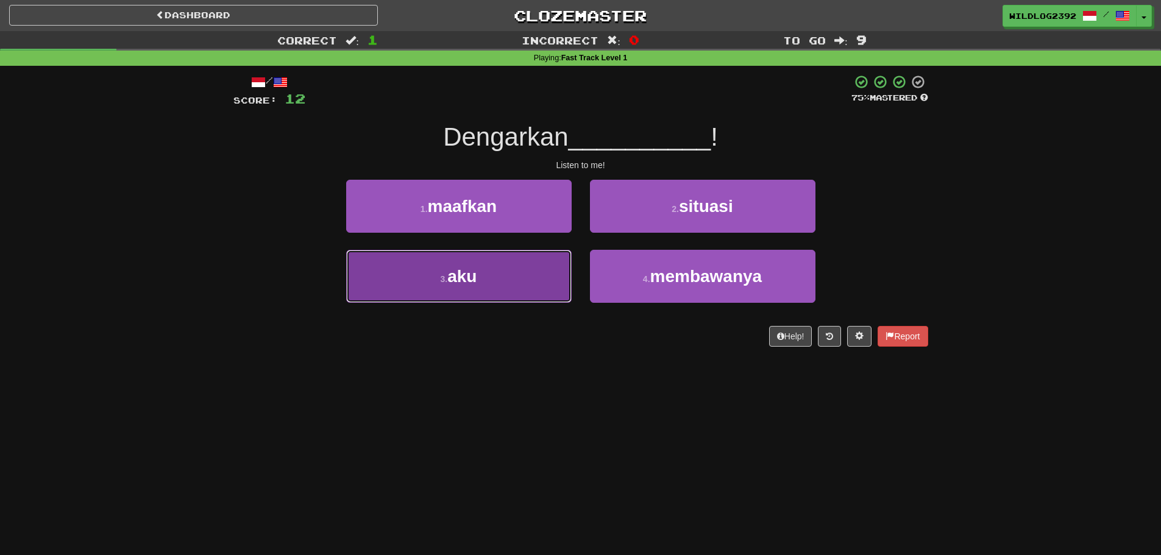
click at [507, 291] on button "3 . aku" at bounding box center [459, 276] width 226 height 53
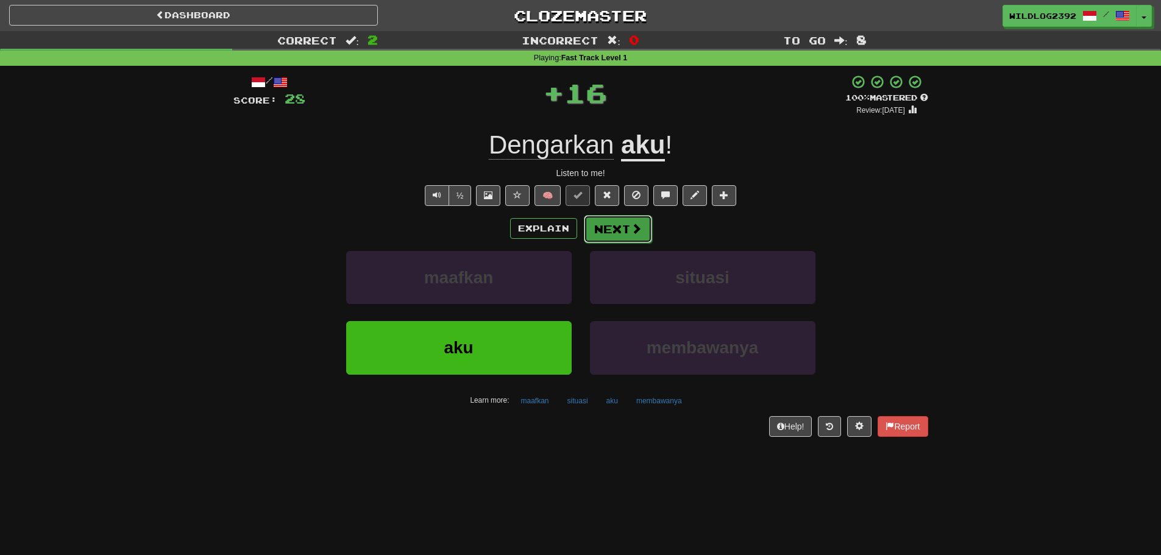
click at [603, 236] on button "Next" at bounding box center [618, 229] width 68 height 28
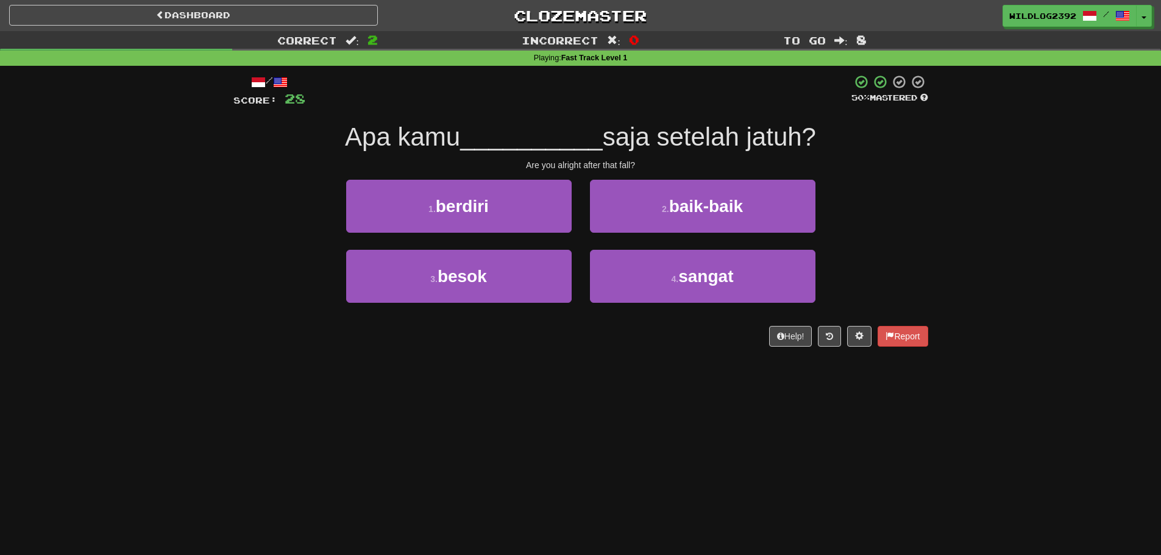
click at [518, 459] on div "Dashboard Clozemaster WildLog2392 / Toggle Dropdown Dashboard Leaderboard Activ…" at bounding box center [580, 277] width 1161 height 555
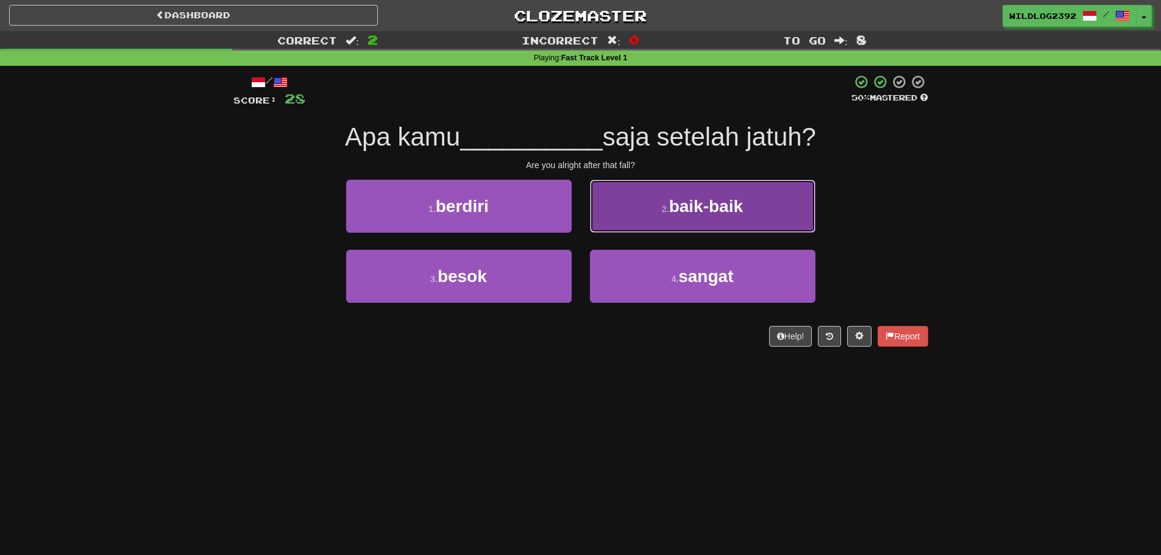
click at [675, 208] on span "baik-baik" at bounding box center [706, 206] width 74 height 19
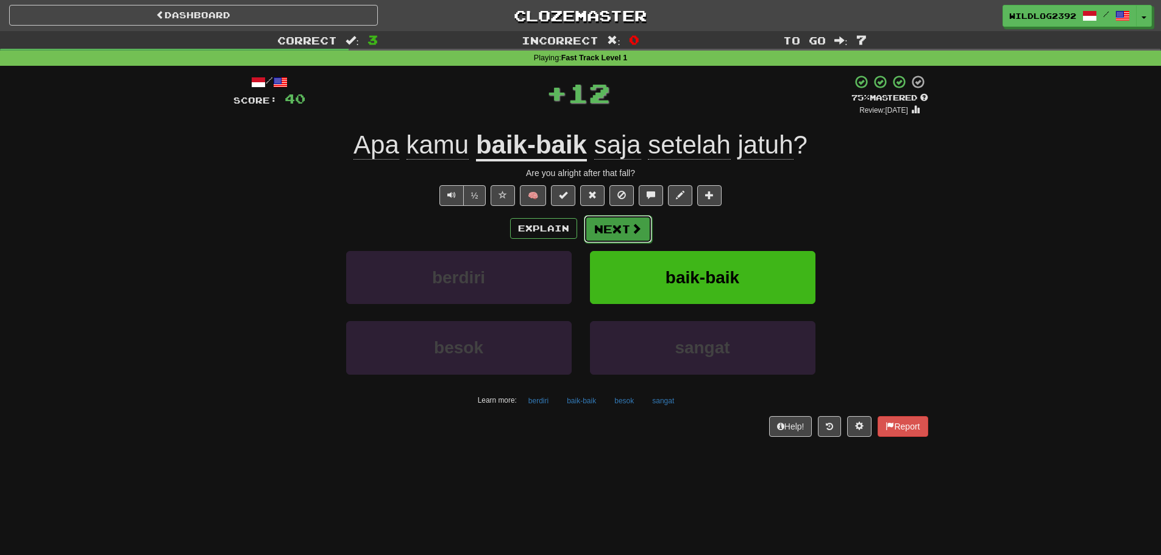
click at [633, 225] on span at bounding box center [636, 228] width 11 height 11
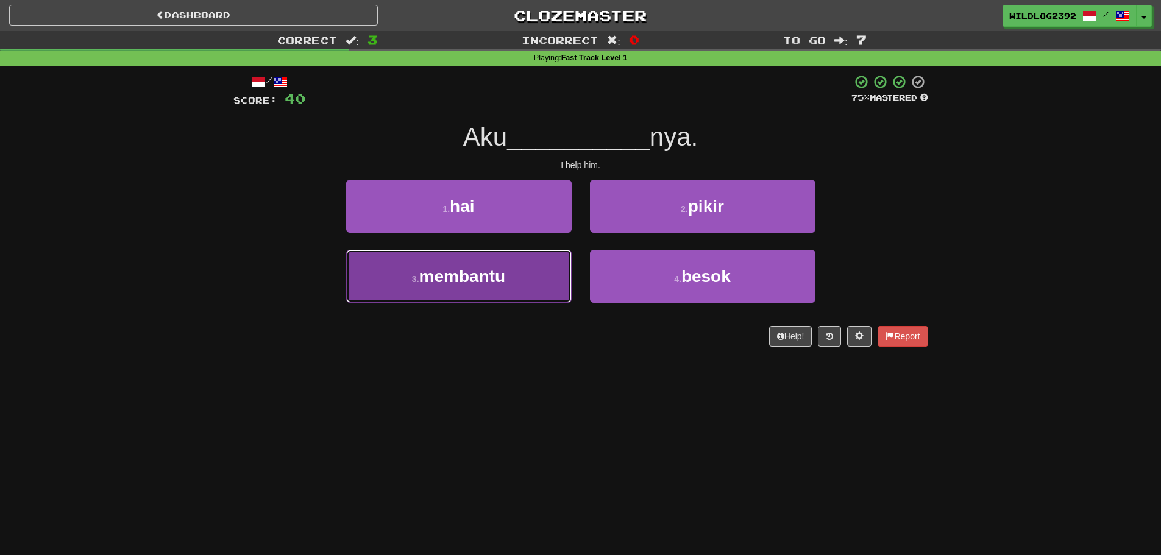
click at [446, 283] on span "membantu" at bounding box center [462, 276] width 87 height 19
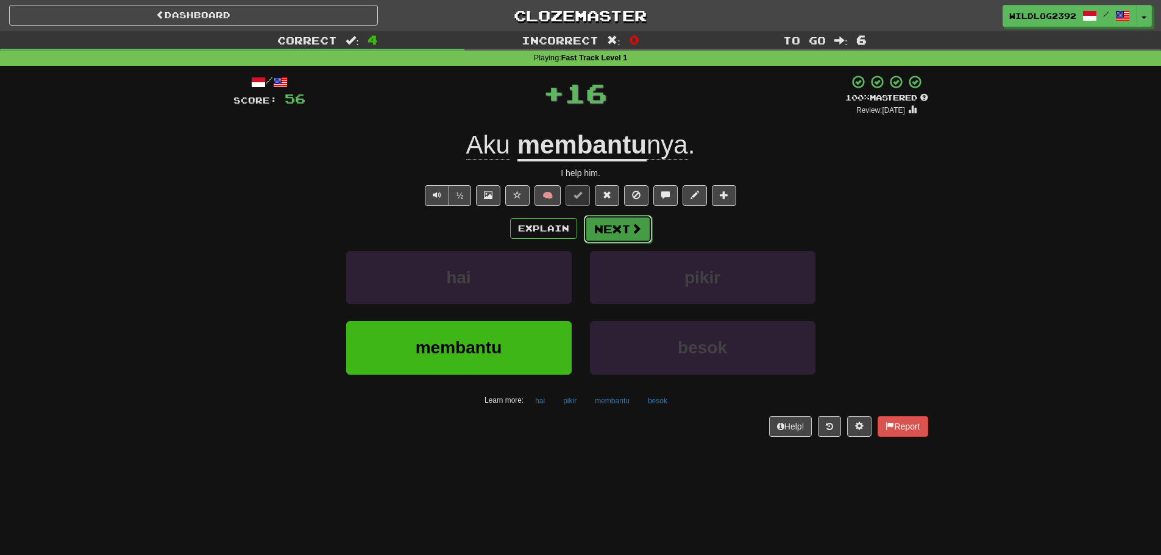
click at [618, 233] on button "Next" at bounding box center [618, 229] width 68 height 28
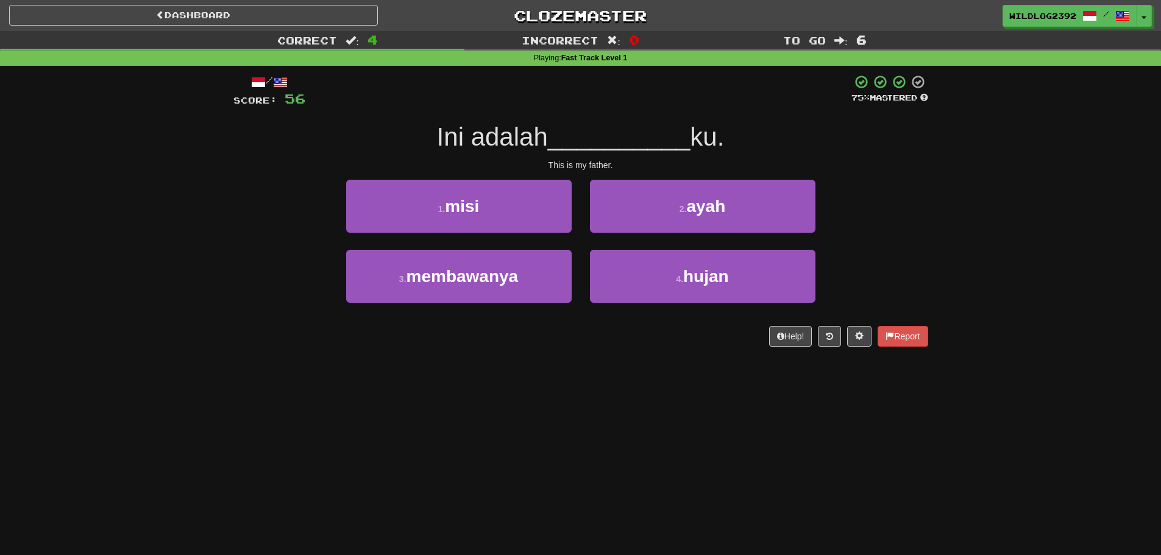
click at [245, 257] on div "3 . membawanya 4 . hujan" at bounding box center [580, 285] width 731 height 70
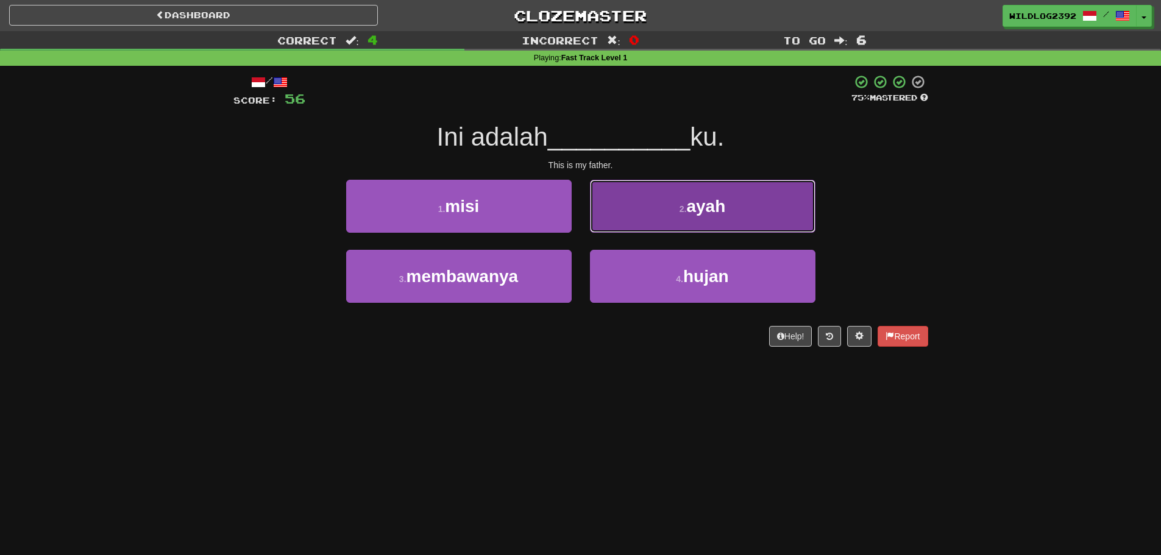
click at [716, 212] on span "ayah" at bounding box center [705, 206] width 39 height 19
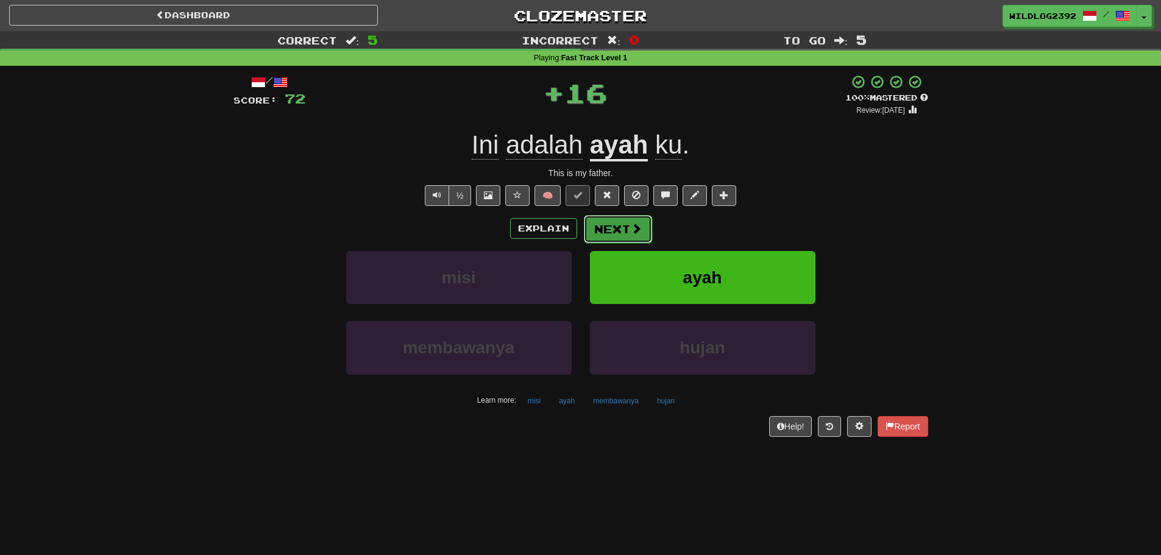
click at [648, 231] on button "Next" at bounding box center [618, 229] width 68 height 28
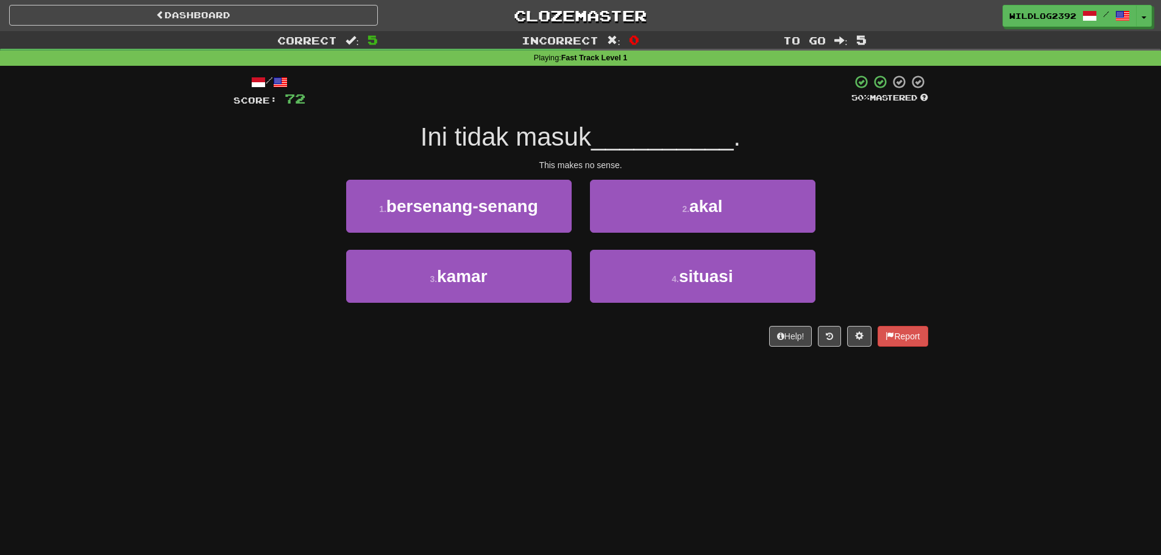
drag, startPoint x: 419, startPoint y: 135, endPoint x: 602, endPoint y: 140, distance: 182.3
click at [602, 140] on div "Ini tidak masuk __________ ." at bounding box center [580, 138] width 695 height 34
click at [520, 145] on span "Ini tidak masuk" at bounding box center [506, 137] width 171 height 29
drag, startPoint x: 413, startPoint y: 130, endPoint x: 593, endPoint y: 149, distance: 180.8
click at [593, 149] on div "Ini tidak masuk __________ ." at bounding box center [580, 138] width 695 height 34
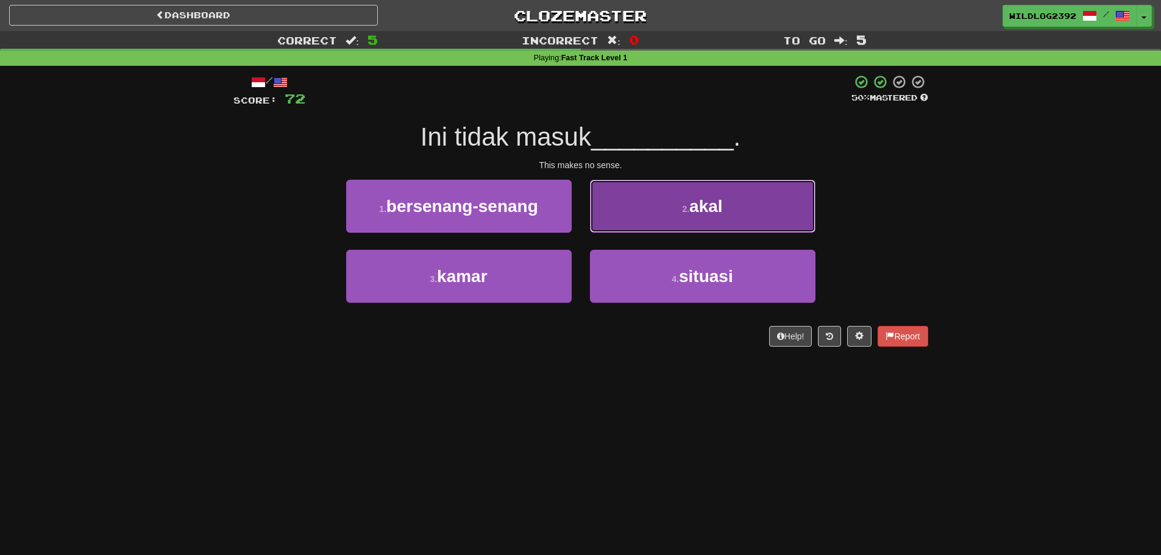
click at [720, 222] on button "2 . akal" at bounding box center [703, 206] width 226 height 53
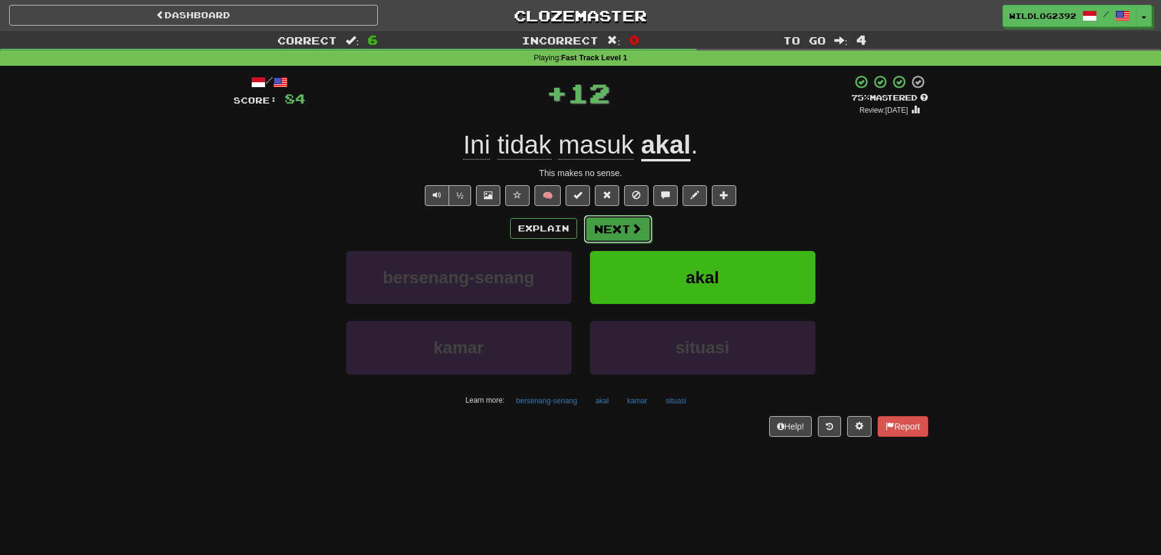
click at [615, 229] on button "Next" at bounding box center [618, 229] width 68 height 28
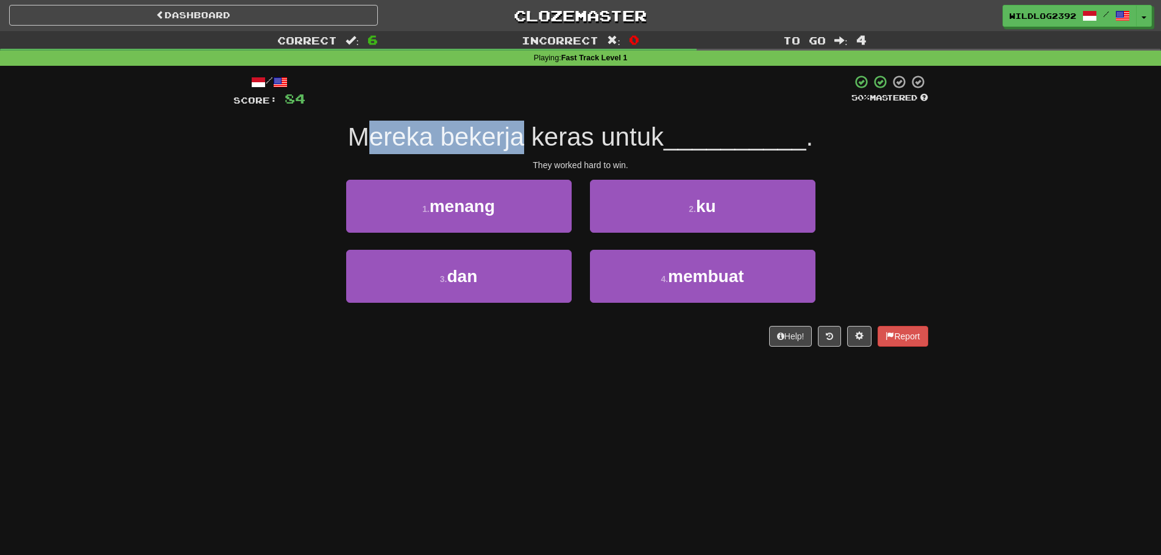
drag, startPoint x: 356, startPoint y: 136, endPoint x: 524, endPoint y: 137, distance: 167.6
click at [524, 137] on span "Mereka bekerja keras untuk" at bounding box center [506, 137] width 316 height 29
click at [343, 139] on div "Mereka bekerja keras untuk __________ ." at bounding box center [580, 138] width 695 height 34
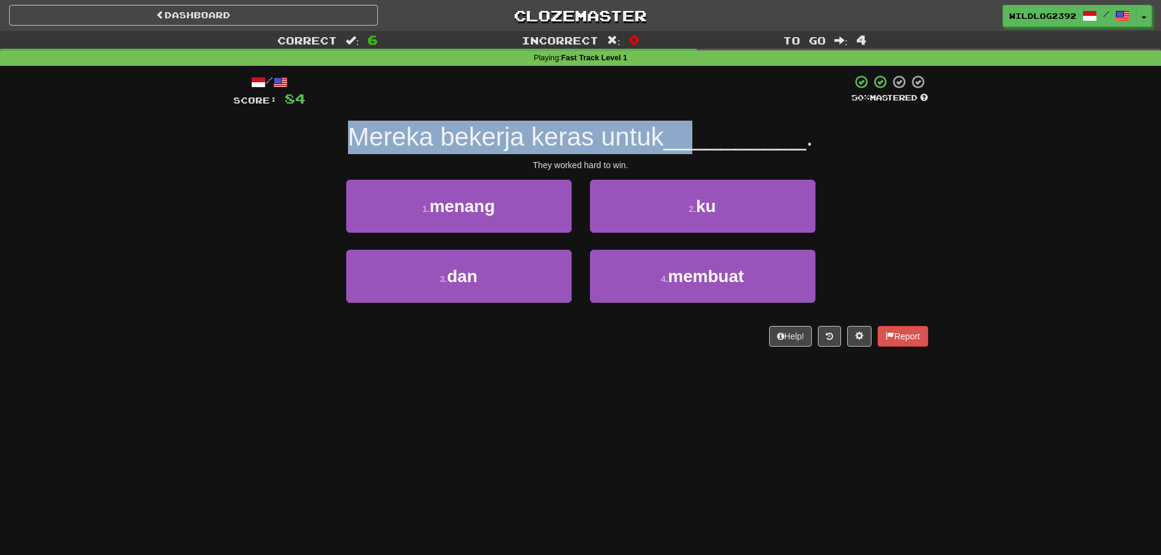
drag, startPoint x: 343, startPoint y: 135, endPoint x: 695, endPoint y: 146, distance: 351.9
click at [695, 146] on div "Mereka bekerja keras untuk __________ ." at bounding box center [580, 138] width 695 height 34
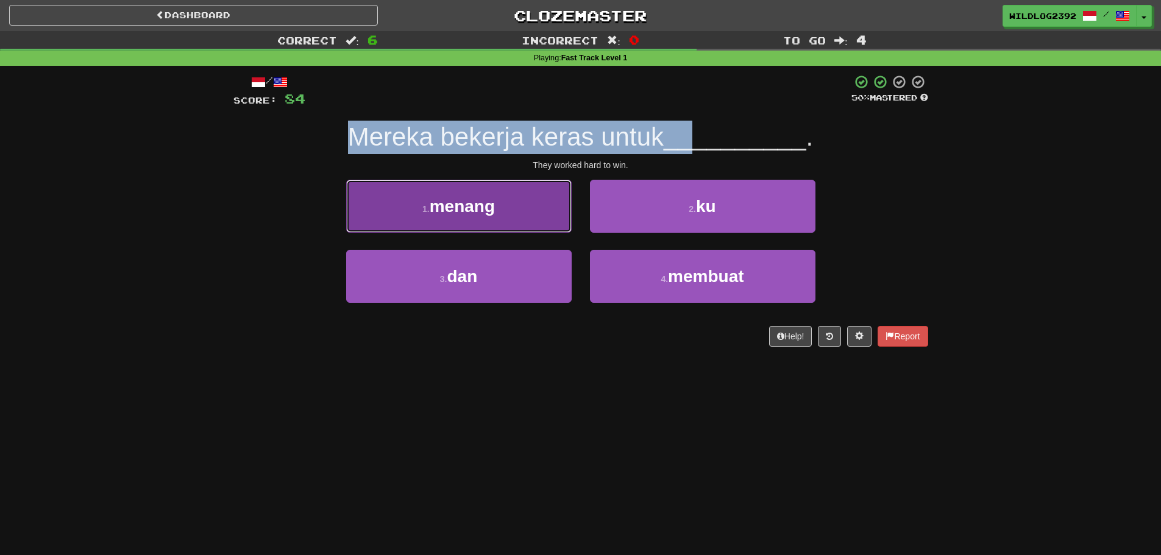
click at [524, 216] on button "1 . menang" at bounding box center [459, 206] width 226 height 53
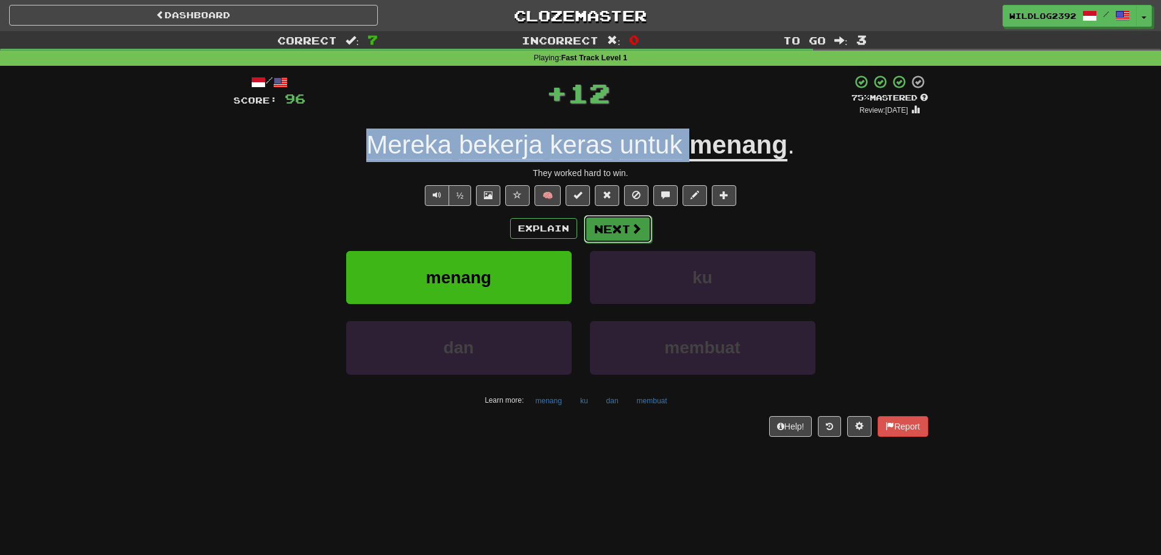
click at [623, 229] on button "Next" at bounding box center [618, 229] width 68 height 28
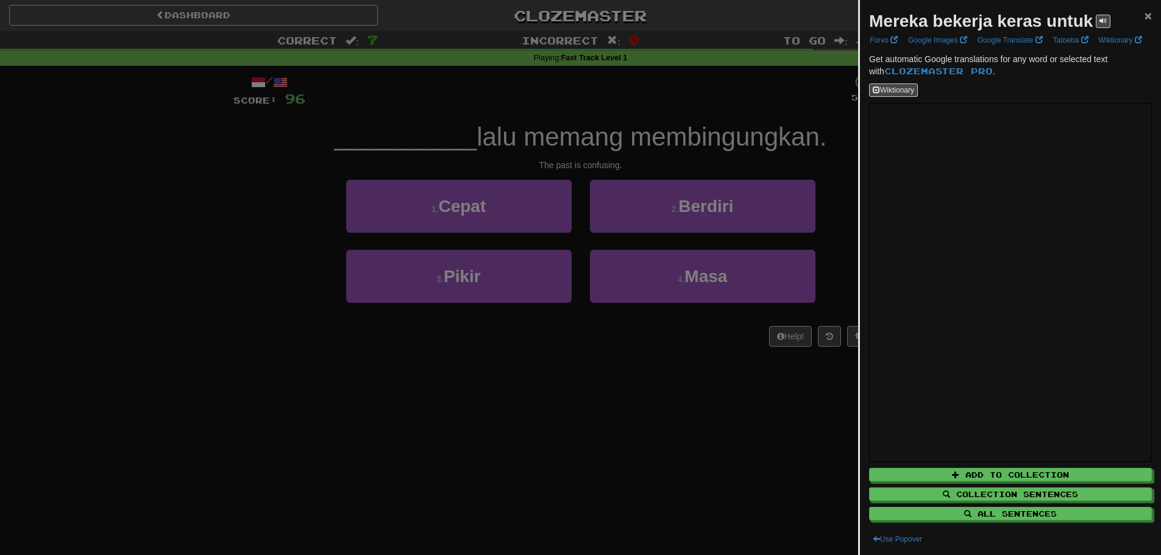
click at [1145, 17] on span "×" at bounding box center [1148, 16] width 7 height 14
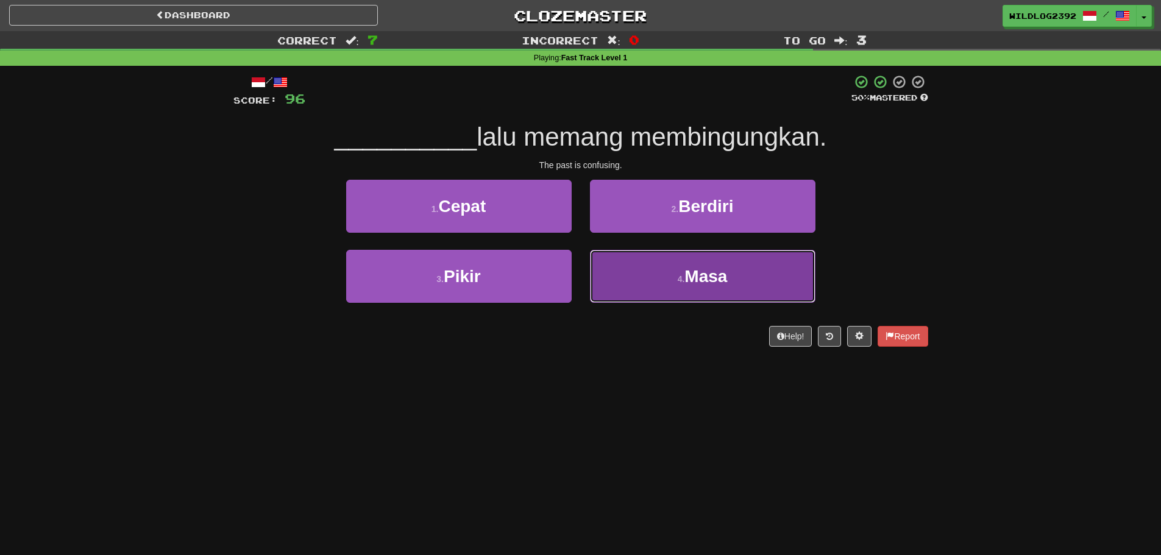
click at [686, 275] on span "Masa" at bounding box center [706, 276] width 43 height 19
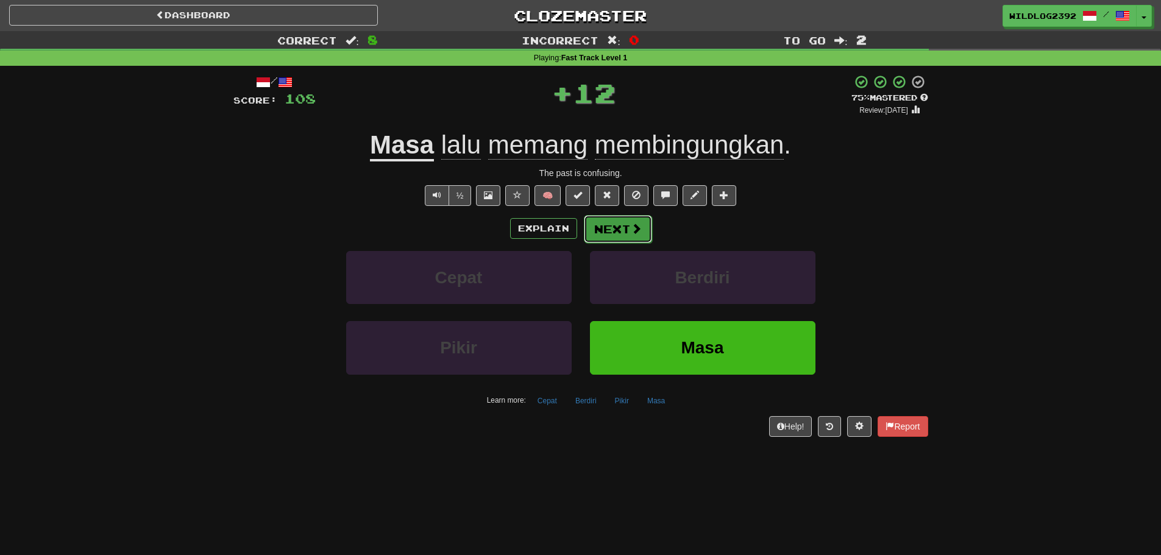
click at [598, 238] on button "Next" at bounding box center [618, 229] width 68 height 28
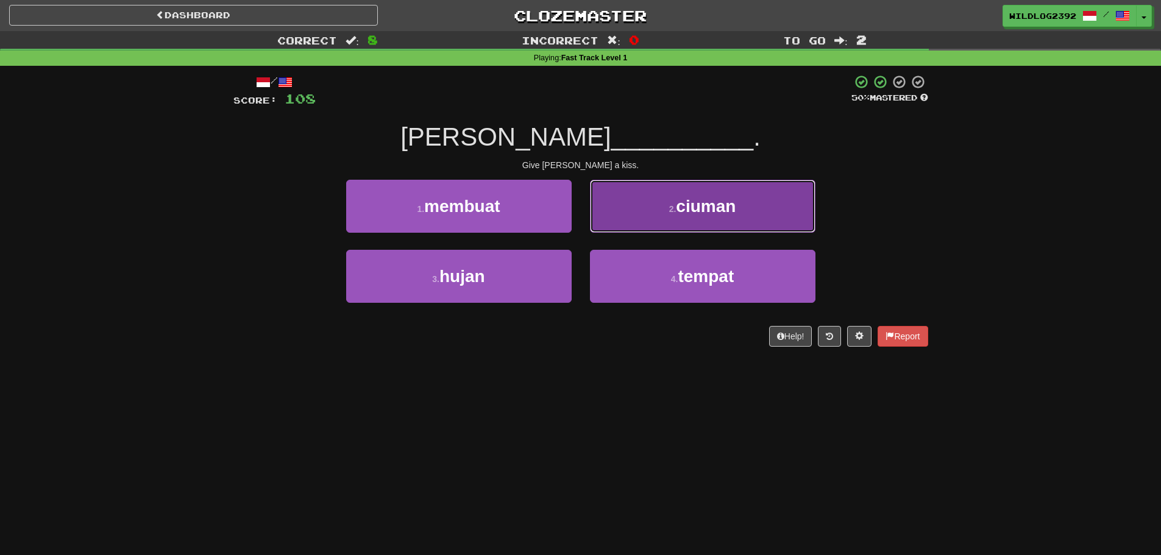
click at [706, 212] on span "ciuman" at bounding box center [706, 206] width 60 height 19
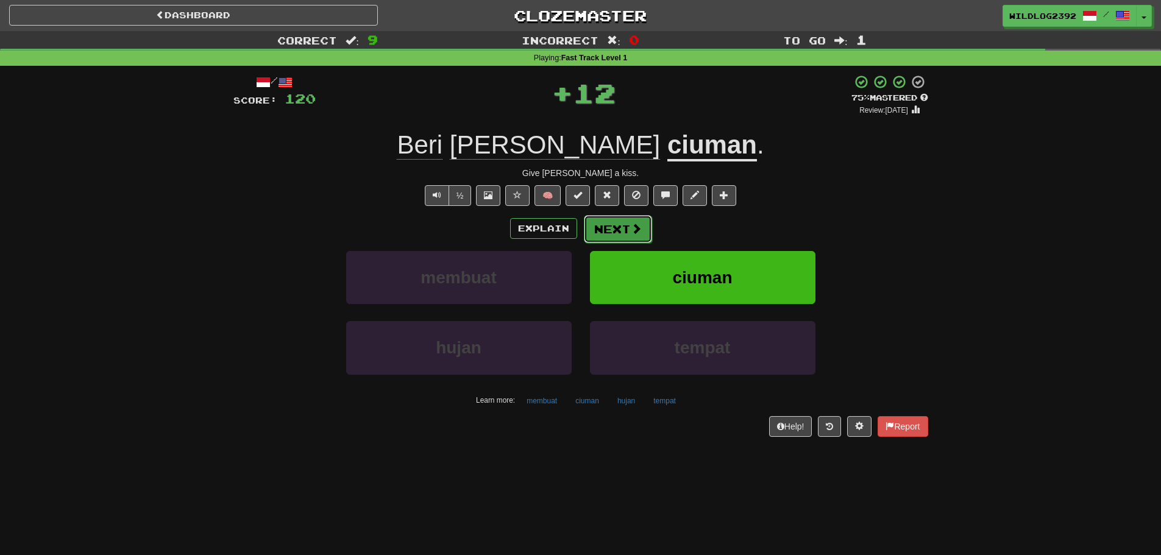
click at [625, 219] on button "Next" at bounding box center [618, 229] width 68 height 28
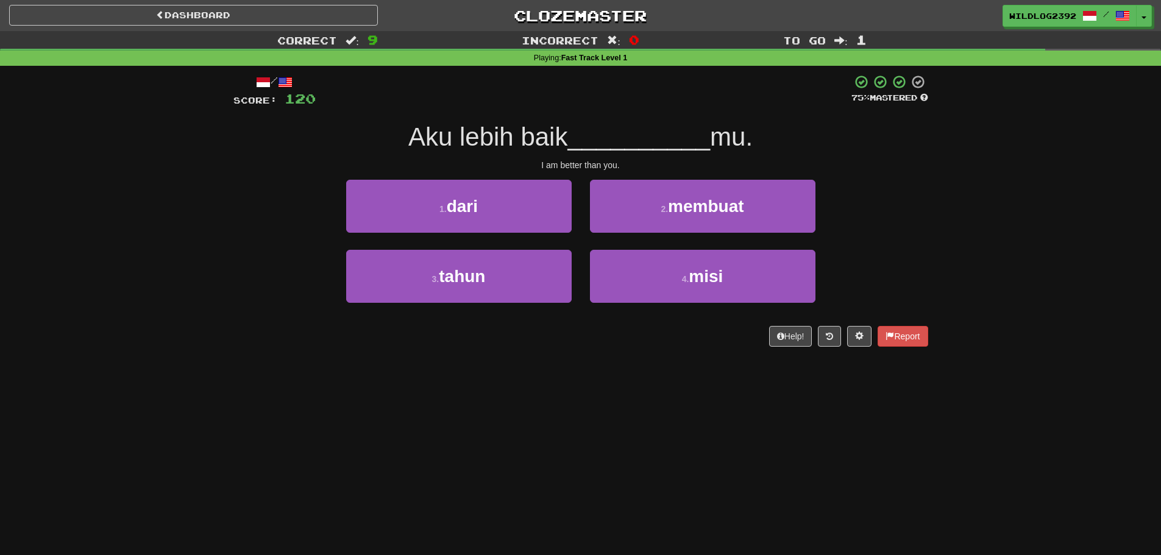
click at [251, 276] on div "3 . tahun 4 . misi" at bounding box center [580, 285] width 731 height 70
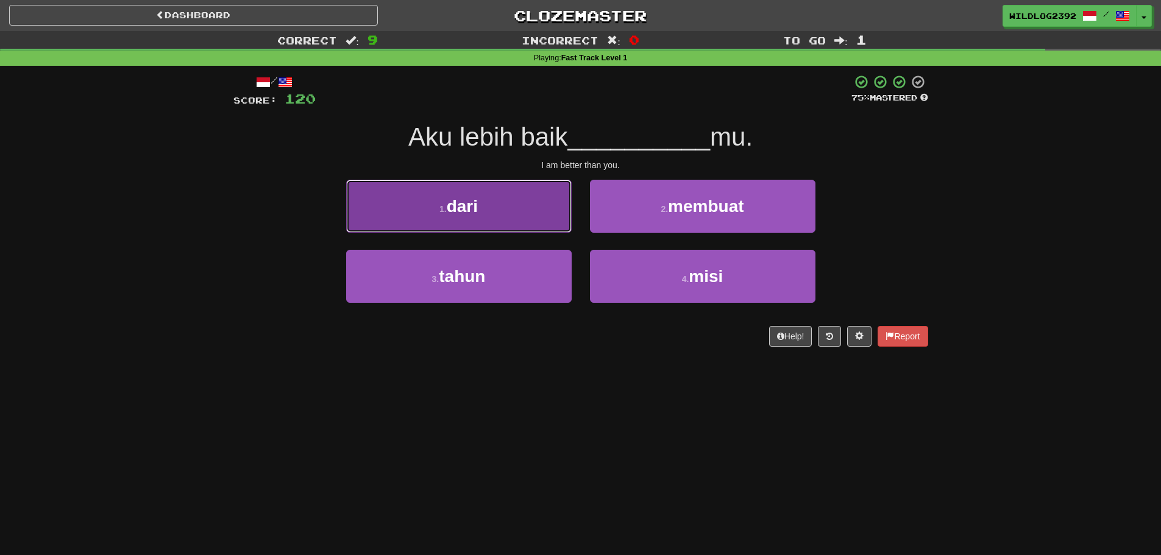
click at [443, 211] on small "1 ." at bounding box center [442, 209] width 7 height 10
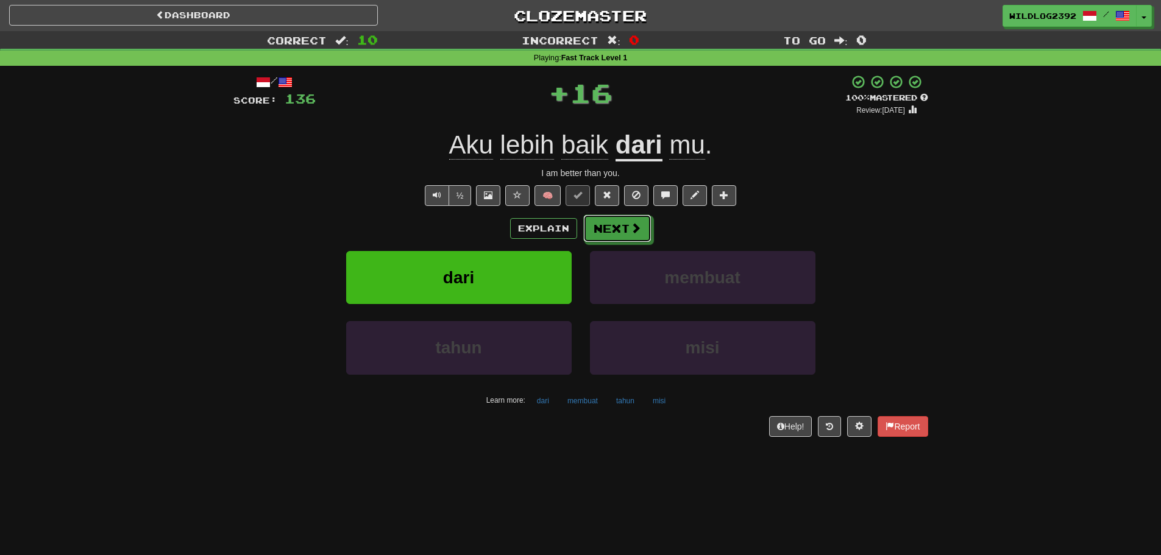
click at [625, 230] on button "Next" at bounding box center [617, 229] width 68 height 28
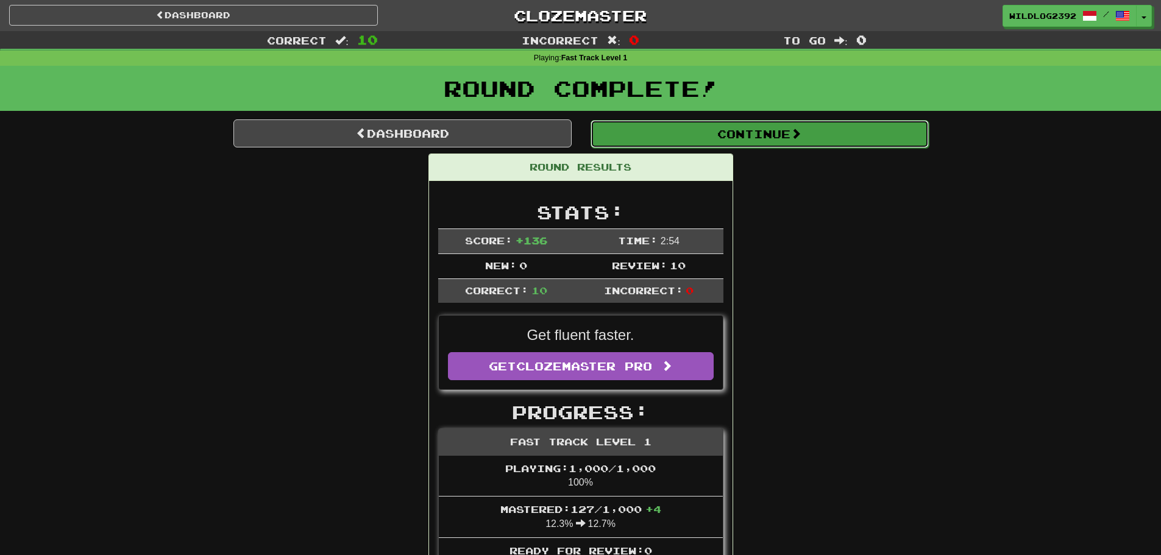
drag, startPoint x: 774, startPoint y: 134, endPoint x: 761, endPoint y: 141, distance: 14.7
click at [774, 134] on button "Continue" at bounding box center [759, 133] width 338 height 28
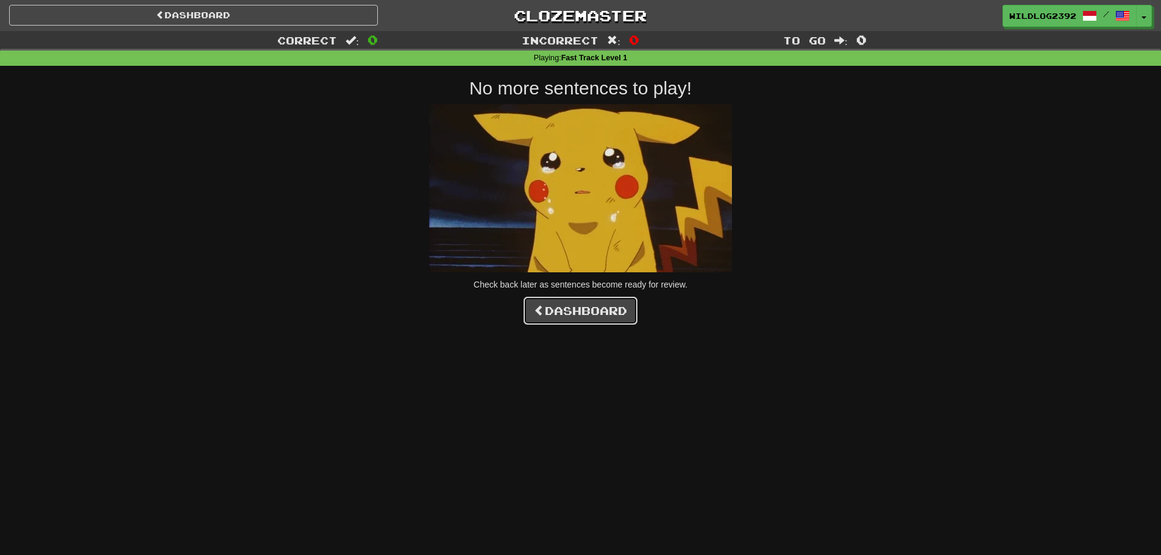
click at [606, 308] on link "Dashboard" at bounding box center [581, 311] width 114 height 28
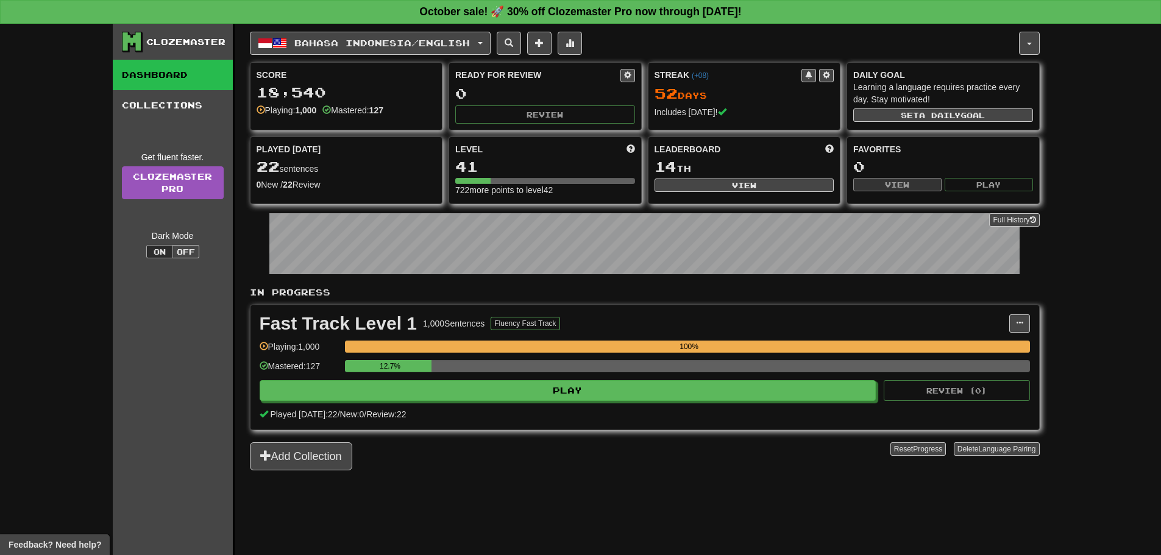
click at [118, 319] on div "Clozemaster Dashboard Collections Get fluent faster. Clozemaster Pro Dark Mode …" at bounding box center [174, 305] width 122 height 562
